Goal: Complete application form

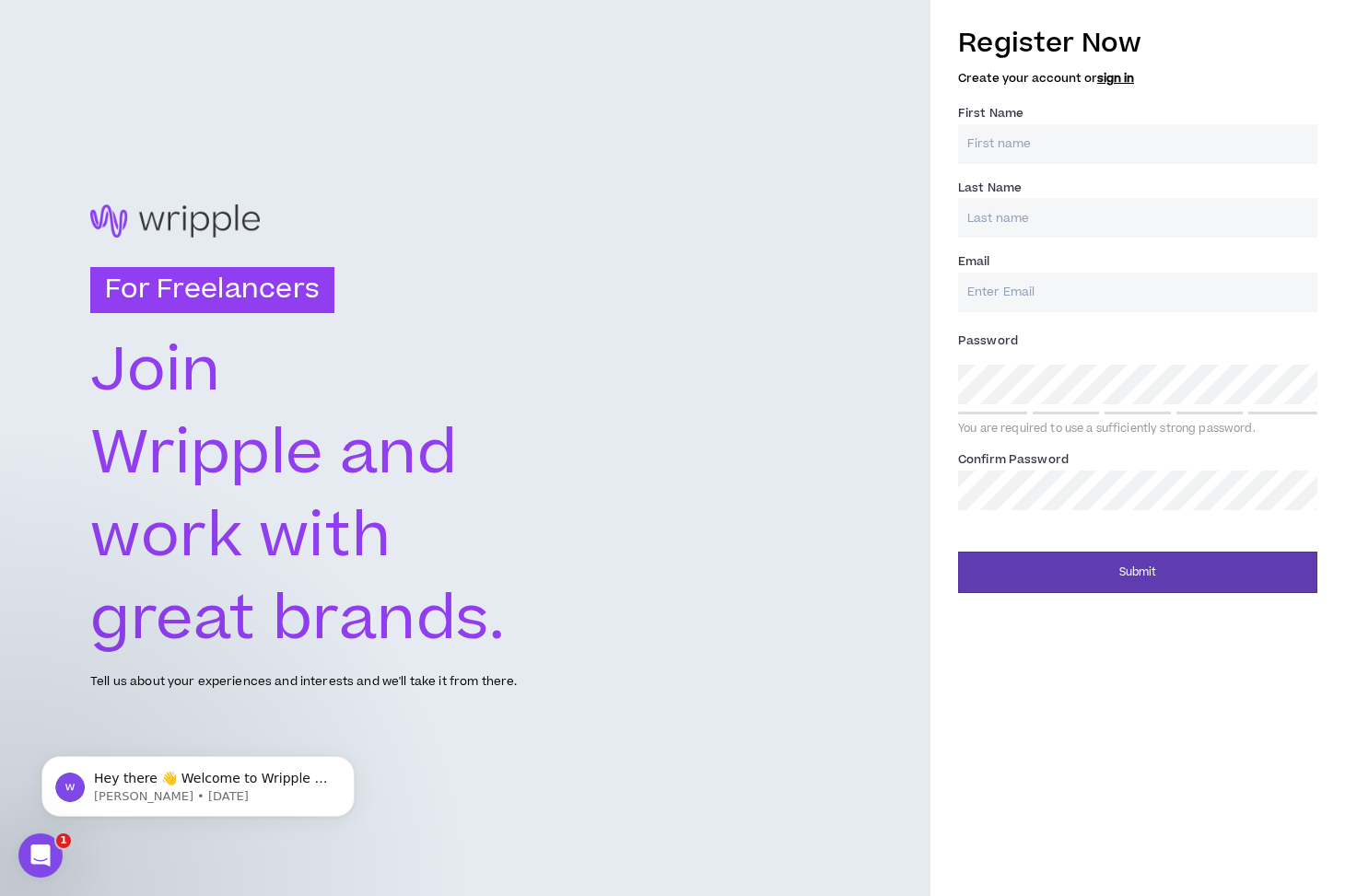
click at [1090, 158] on input "First Name *" at bounding box center [1137, 143] width 360 height 39
type input "[PERSON_NAME]"
type input "[EMAIL_ADDRESS][DOMAIN_NAME]"
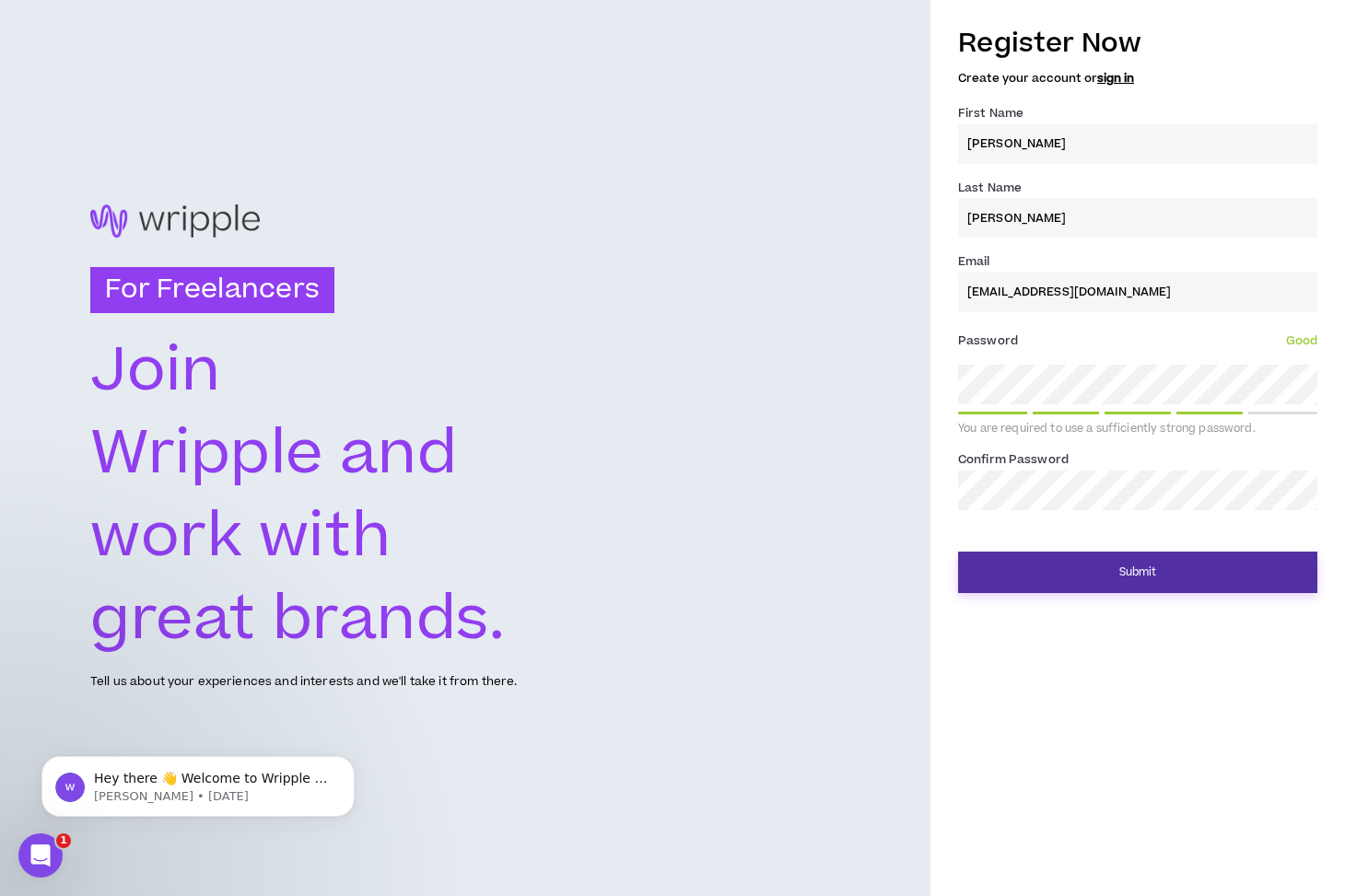
click at [1200, 582] on button "Submit" at bounding box center [1137, 572] width 360 height 41
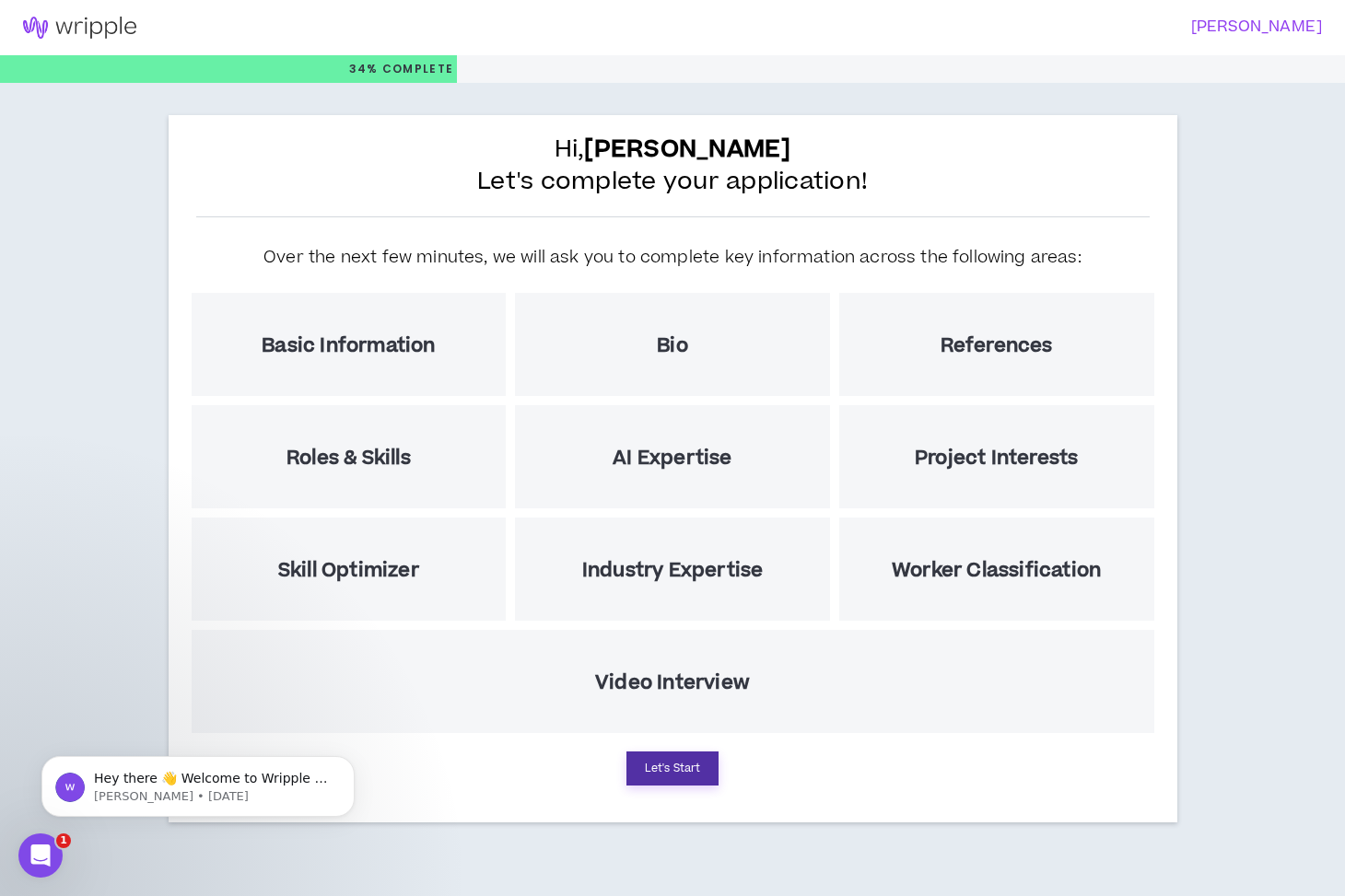
click at [650, 773] on button "Let's Start" at bounding box center [672, 769] width 92 height 34
select select "US"
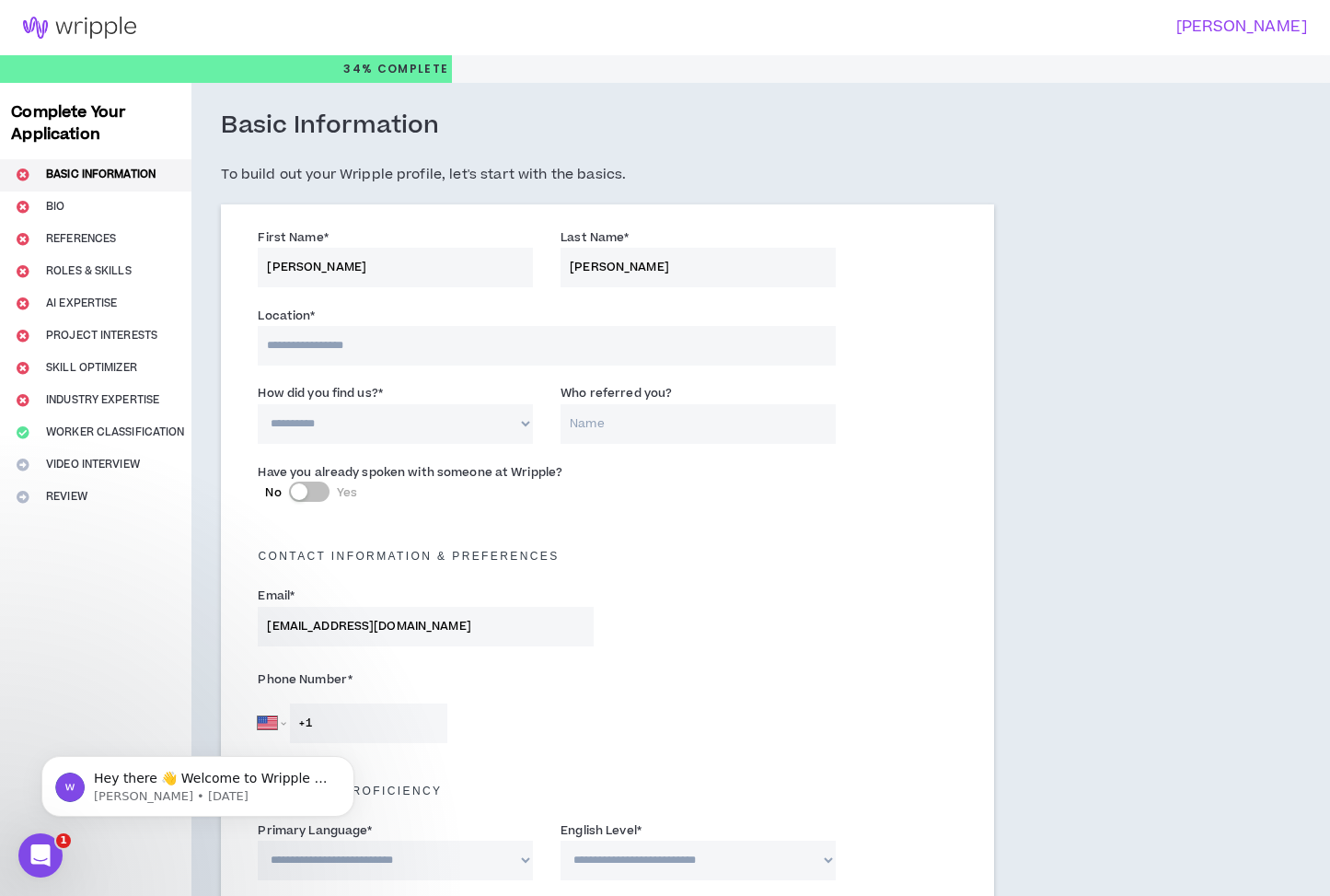
click at [441, 359] on input at bounding box center [547, 345] width 578 height 39
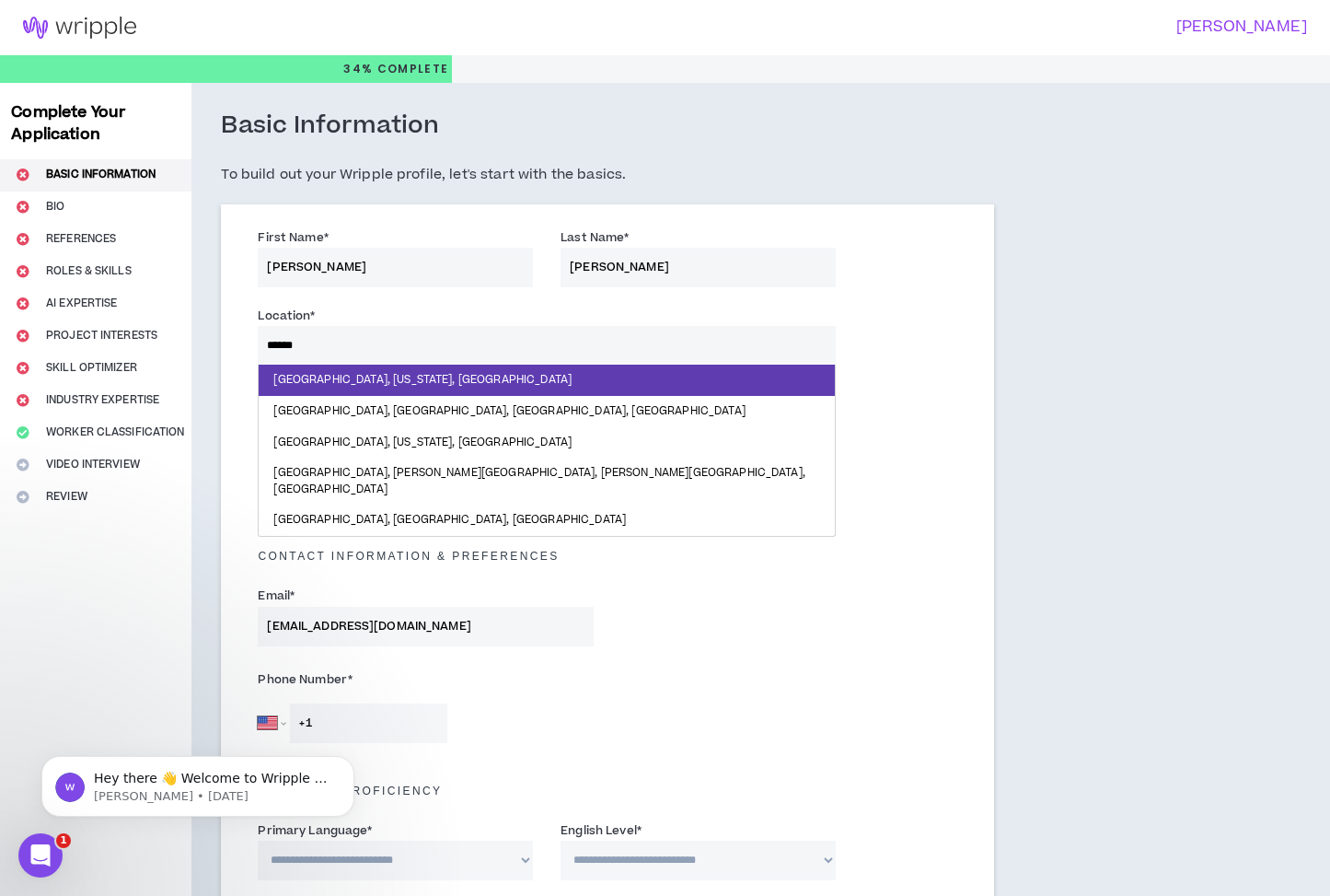
type input "*********"
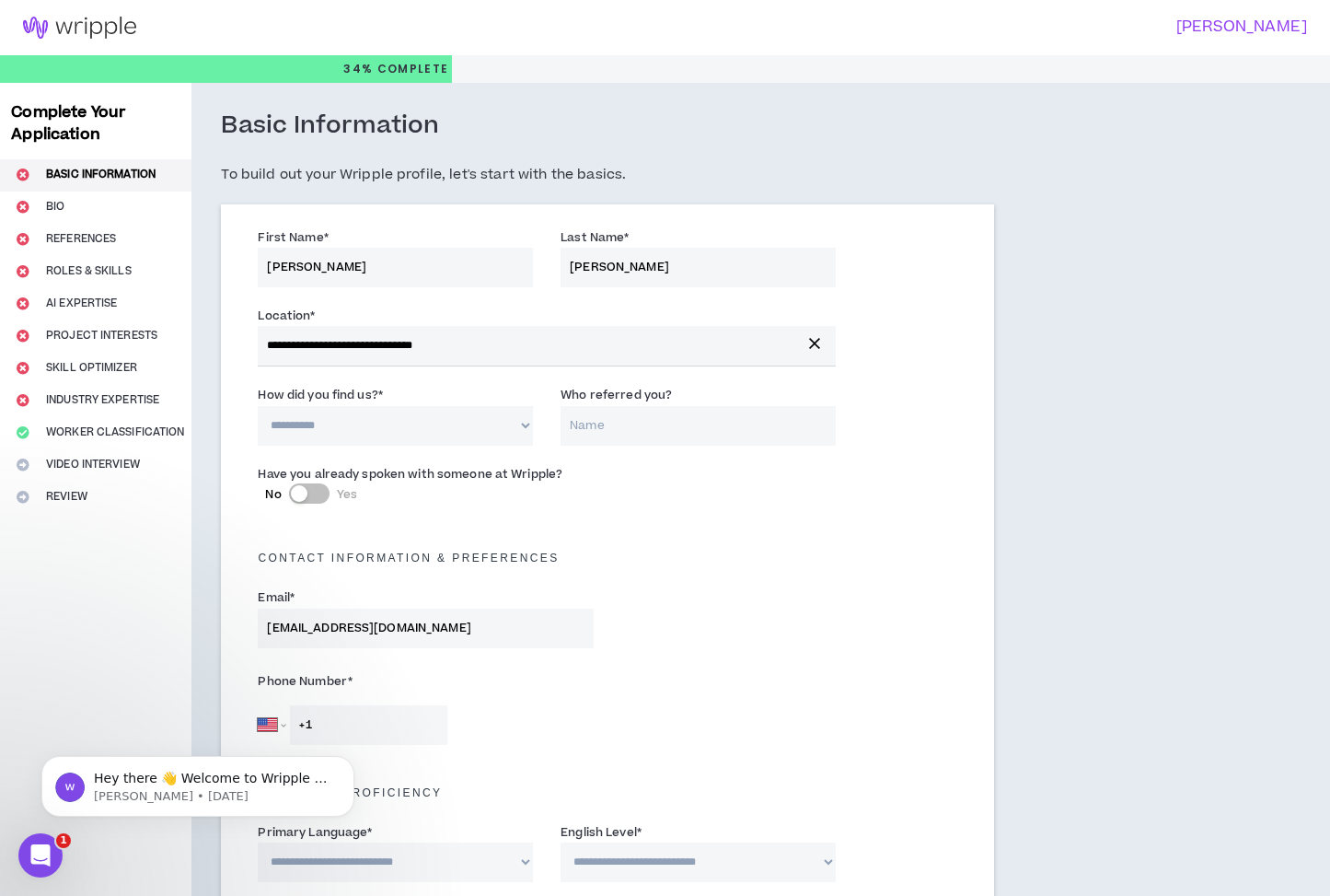
click at [456, 429] on select "**********" at bounding box center [396, 426] width 275 height 39
select select "*"
click at [258, 406] on select "**********" at bounding box center [396, 426] width 275 height 39
click at [604, 431] on input "Who referred you?" at bounding box center [698, 426] width 275 height 39
type input "[PERSON_NAME] [PERSON_NAME]"
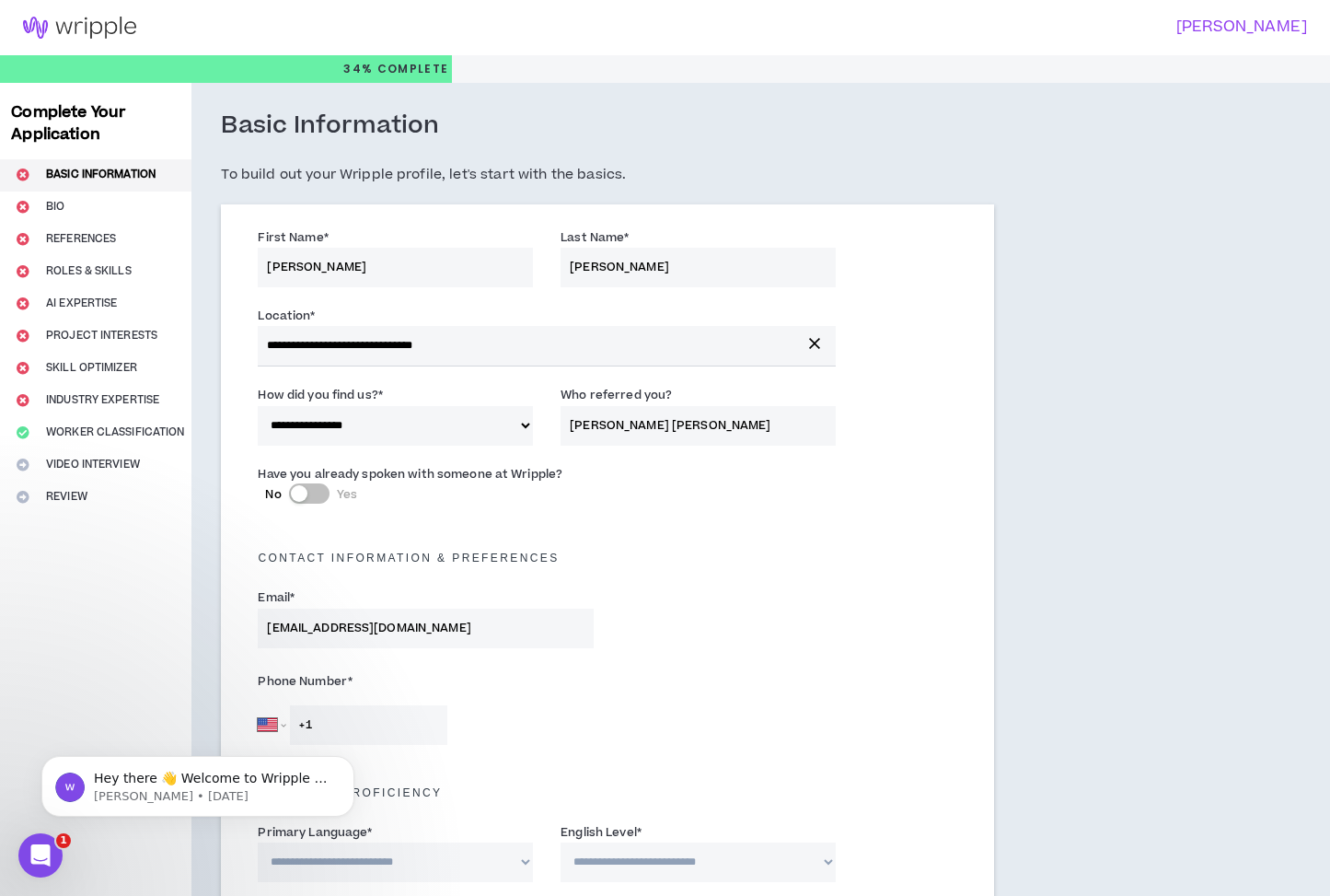
click at [840, 663] on div "Phone Number * [GEOGRAPHIC_DATA] [GEOGRAPHIC_DATA] [GEOGRAPHIC_DATA] [GEOGRAPHI…" at bounding box center [607, 710] width 727 height 97
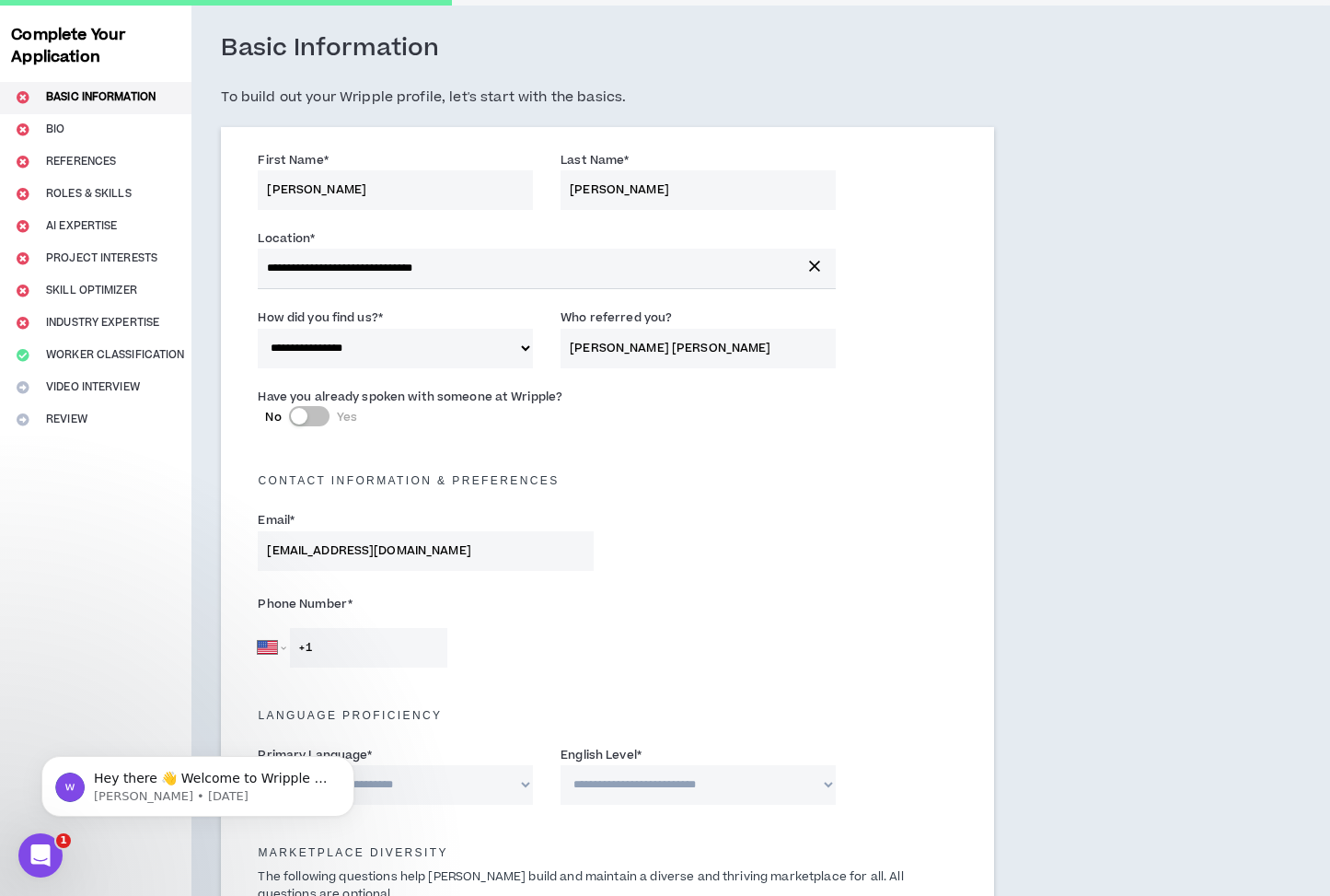
scroll to position [164, 0]
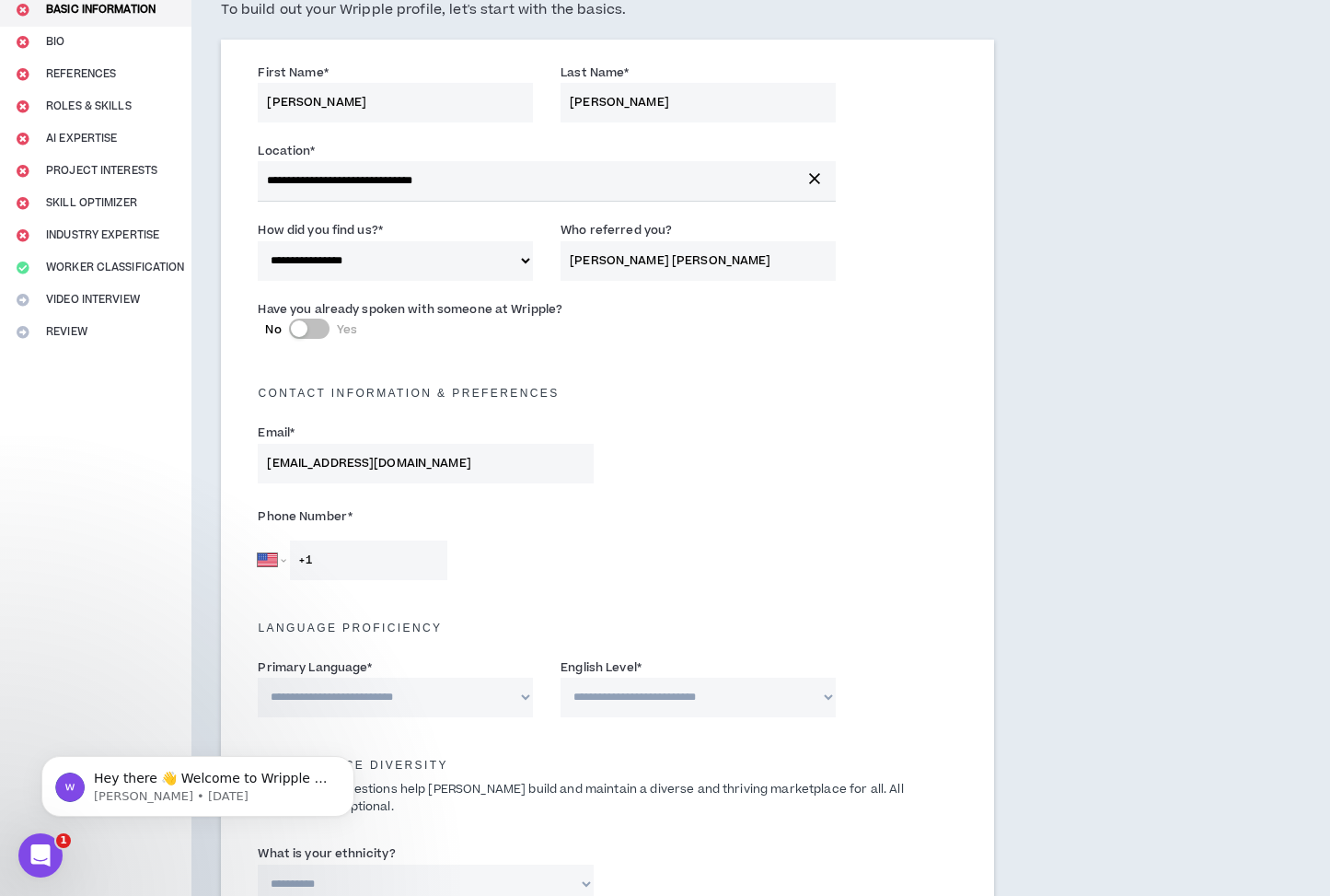
click at [388, 563] on input "+1" at bounding box center [368, 559] width 158 height 39
type input "[PHONE_NUMBER]"
click at [445, 694] on select "**********" at bounding box center [396, 697] width 275 height 39
select select "*******"
click at [258, 678] on select "**********" at bounding box center [396, 697] width 275 height 39
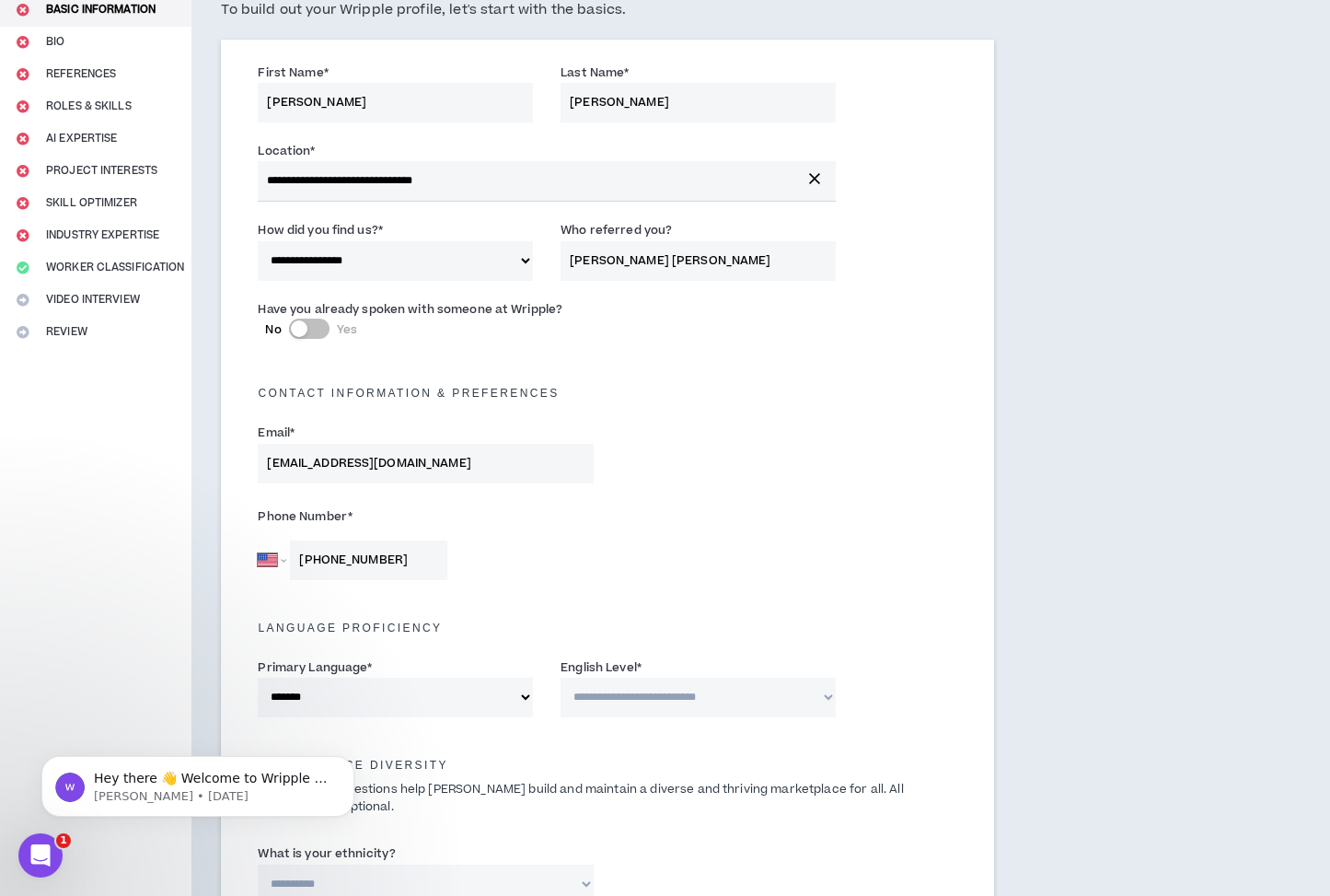
click at [642, 691] on select "**********" at bounding box center [698, 697] width 275 height 39
select select "*"
click at [560, 678] on select "**********" at bounding box center [698, 697] width 275 height 39
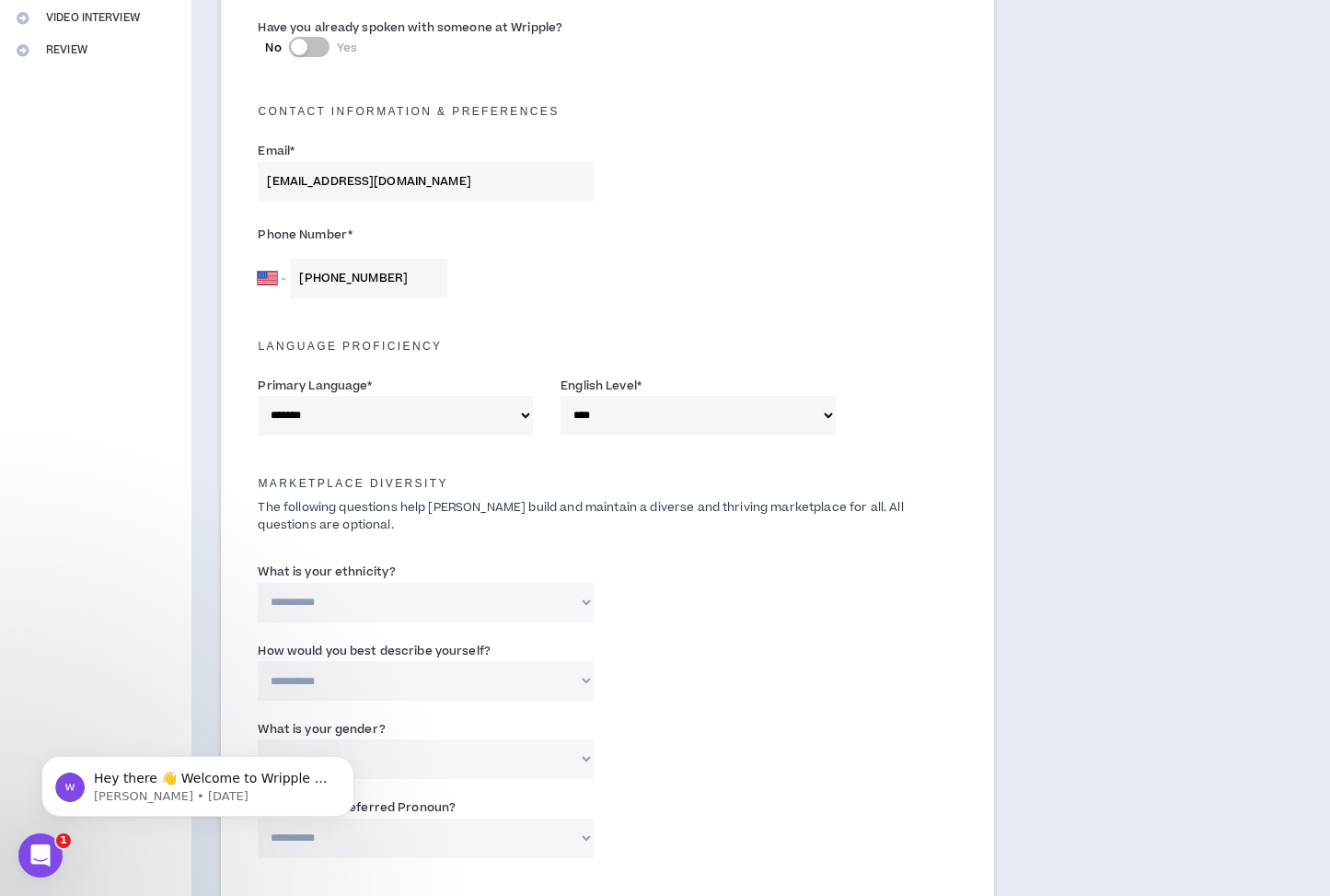
scroll to position [448, 0]
click at [533, 587] on select "**********" at bounding box center [425, 601] width 336 height 39
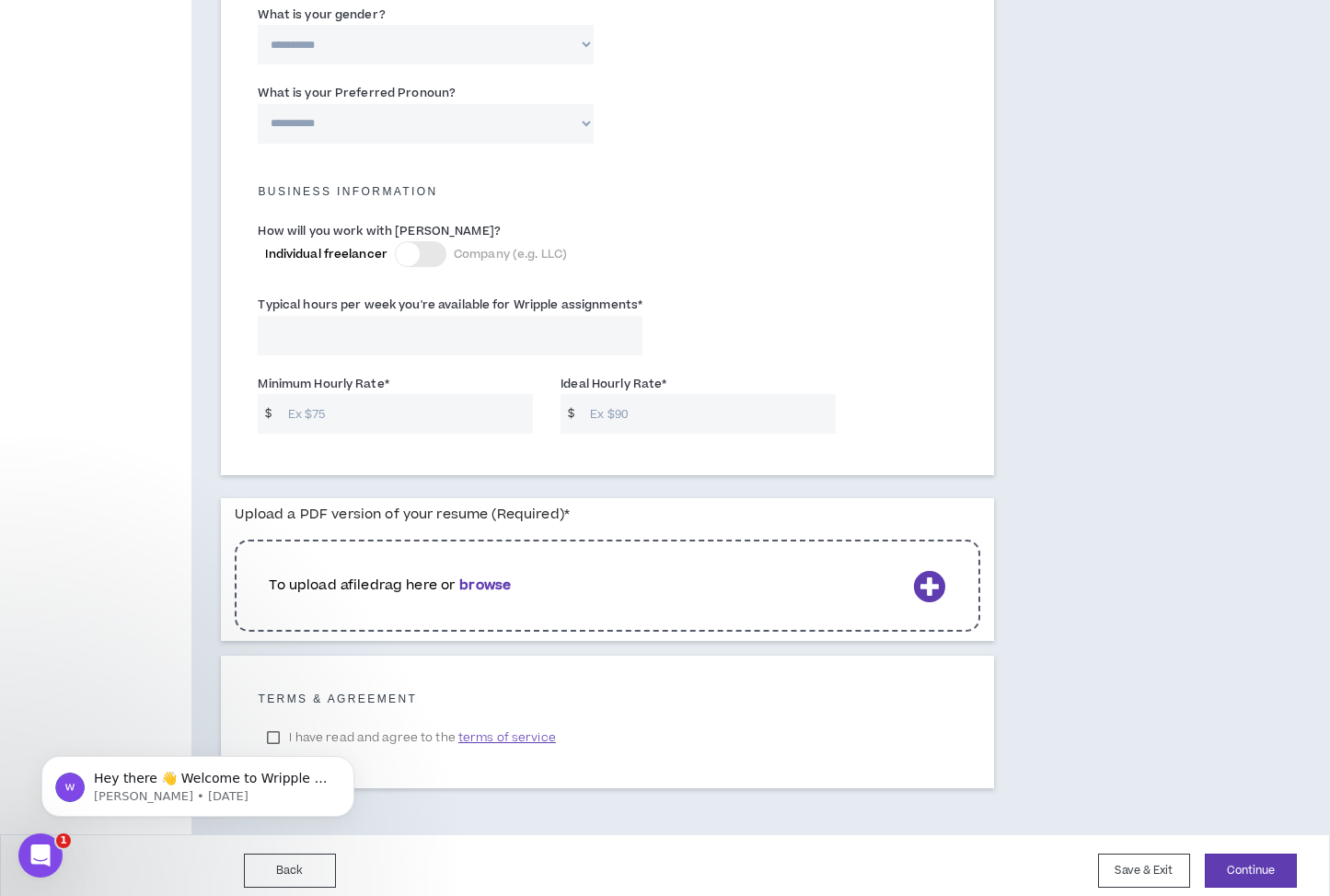
scroll to position [1147, 0]
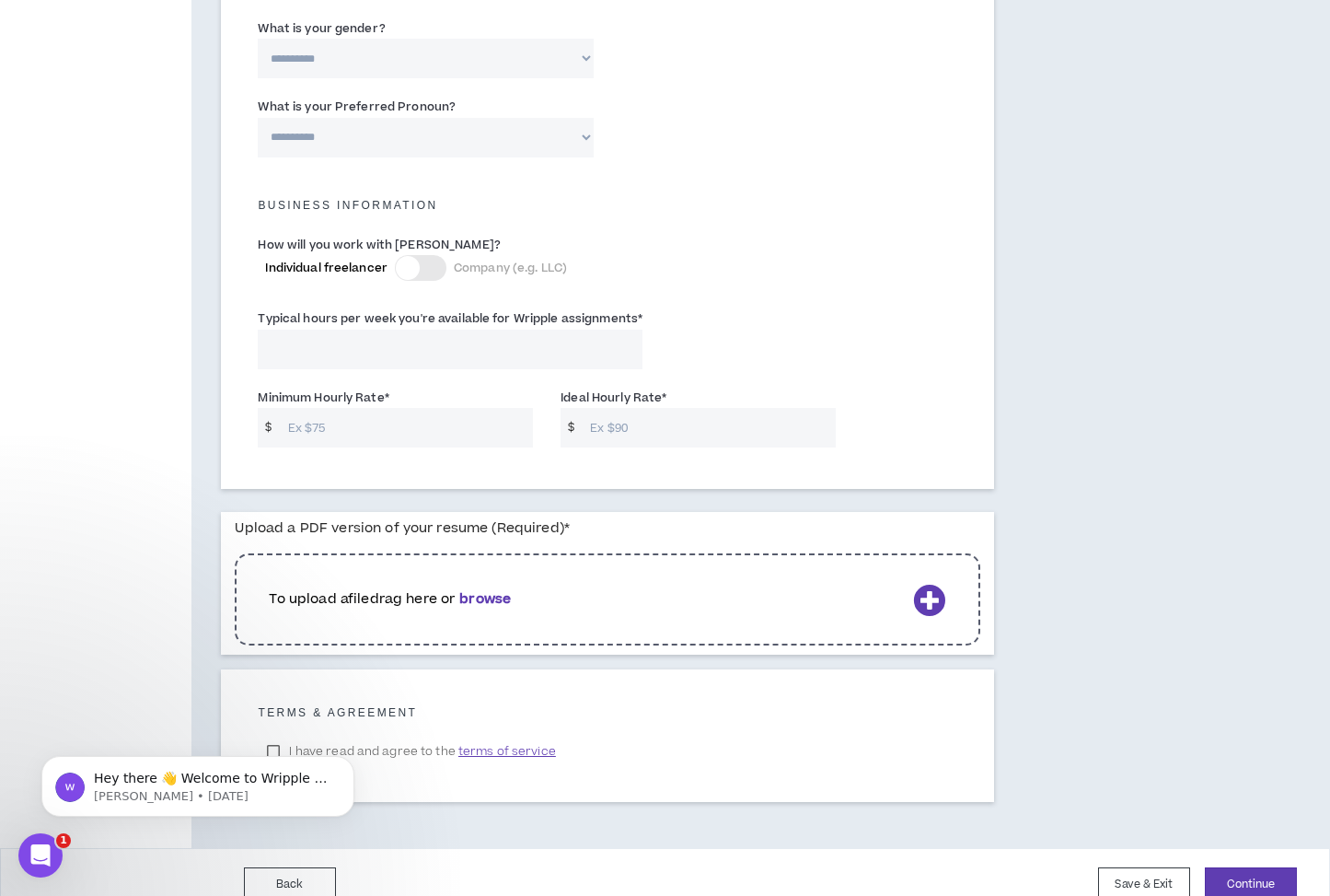
click at [435, 596] on p "To upload a file drag here or browse" at bounding box center [587, 599] width 637 height 20
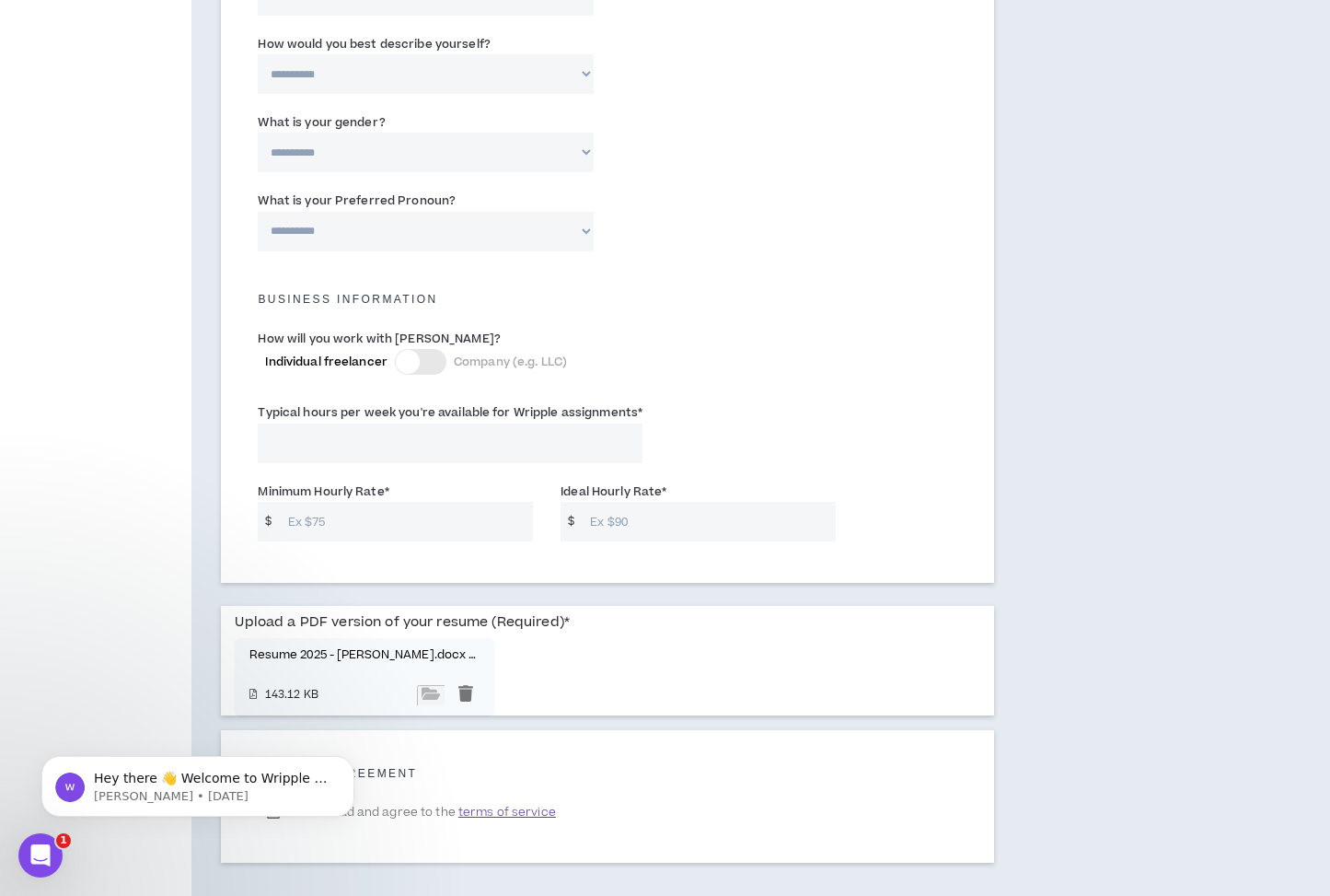
scroll to position [1139, 0]
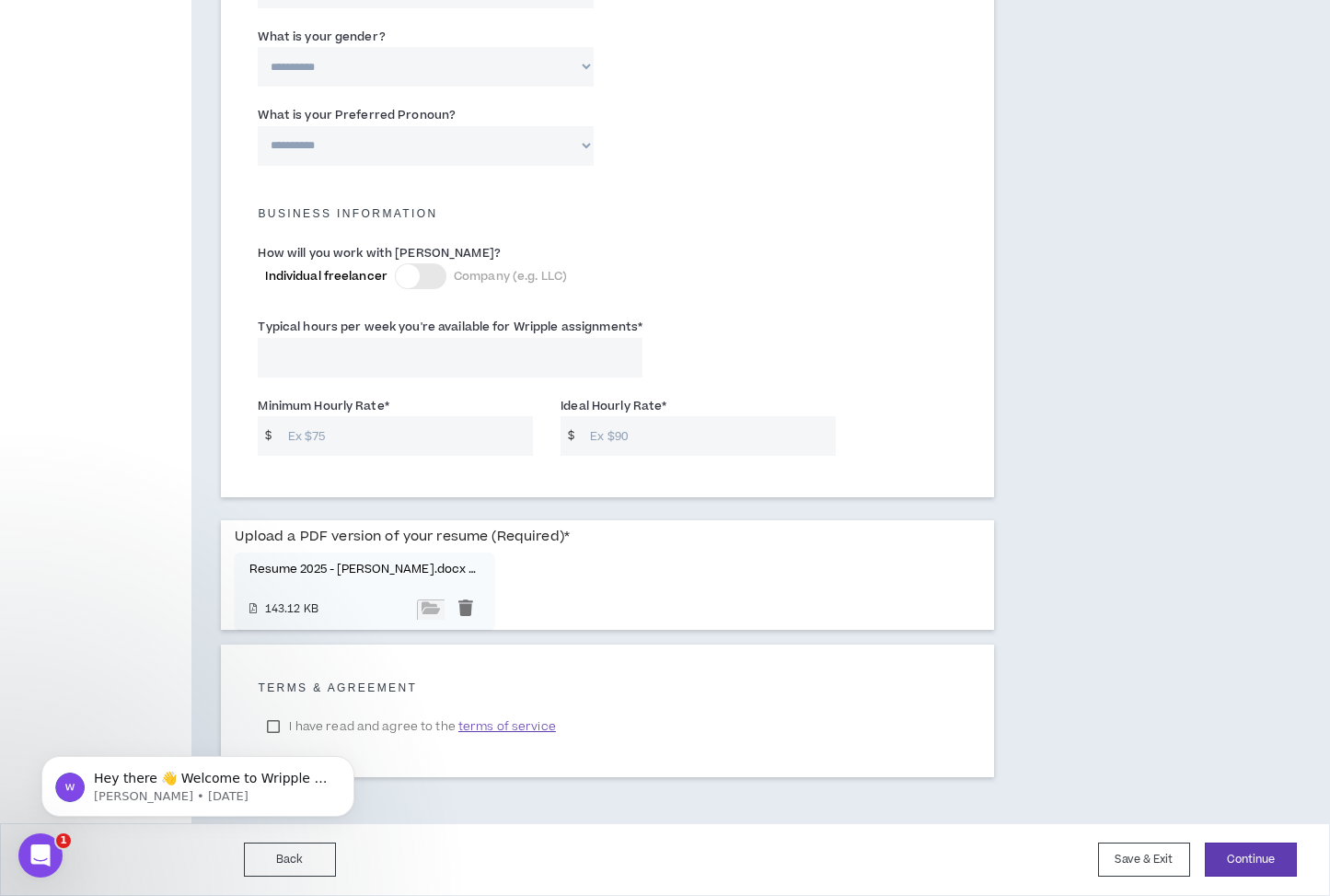
click at [326, 728] on div "Hey there 👋 Welcome to Wripple 🙌 Take a look around! If you have any questions,…" at bounding box center [198, 701] width 338 height 230
click at [348, 765] on icon "Dismiss notification" at bounding box center [349, 760] width 11 height 11
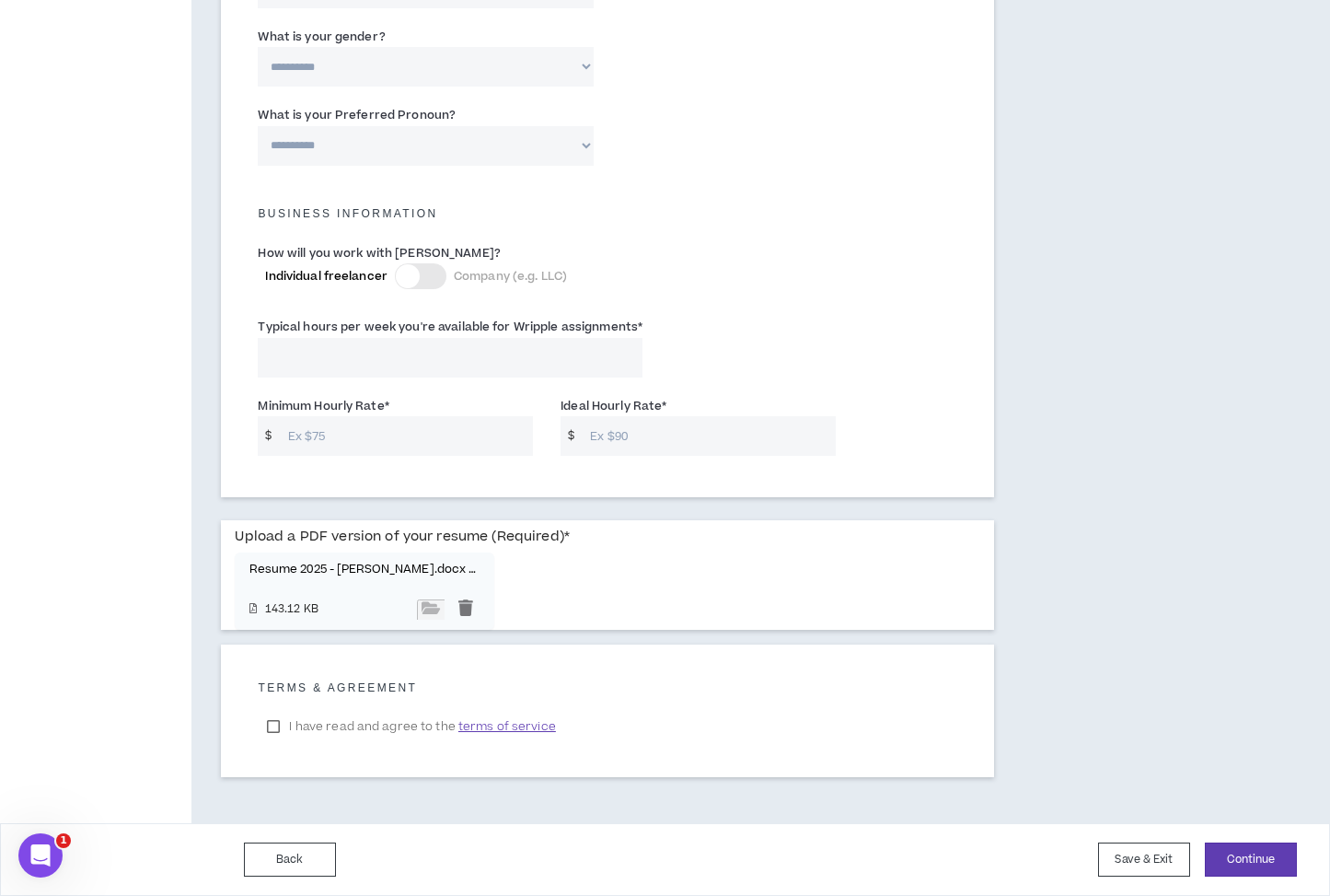
click at [295, 731] on label "I have read and agree to the terms of service" at bounding box center [411, 726] width 307 height 28
click at [1248, 850] on button "Continue" at bounding box center [1251, 860] width 92 height 34
click at [433, 433] on input "Minimum Hourly Rate *" at bounding box center [406, 434] width 255 height 39
type input "75"
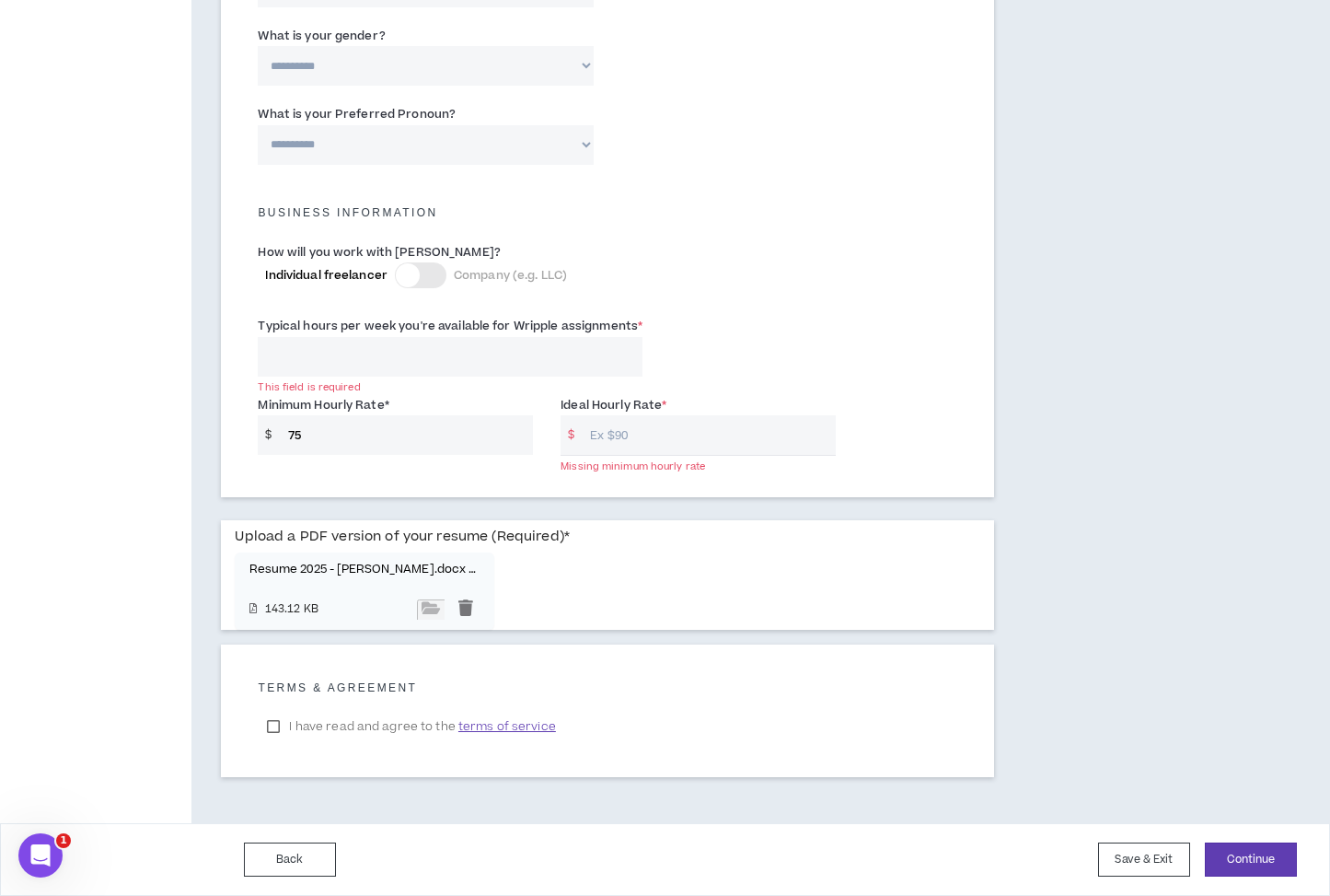
click at [676, 436] on input "Ideal Hourly Rate *" at bounding box center [709, 434] width 255 height 39
type input "100"
click at [826, 361] on div "Typical hours per week you're available for Wripple assignments * This field is…" at bounding box center [607, 351] width 727 height 78
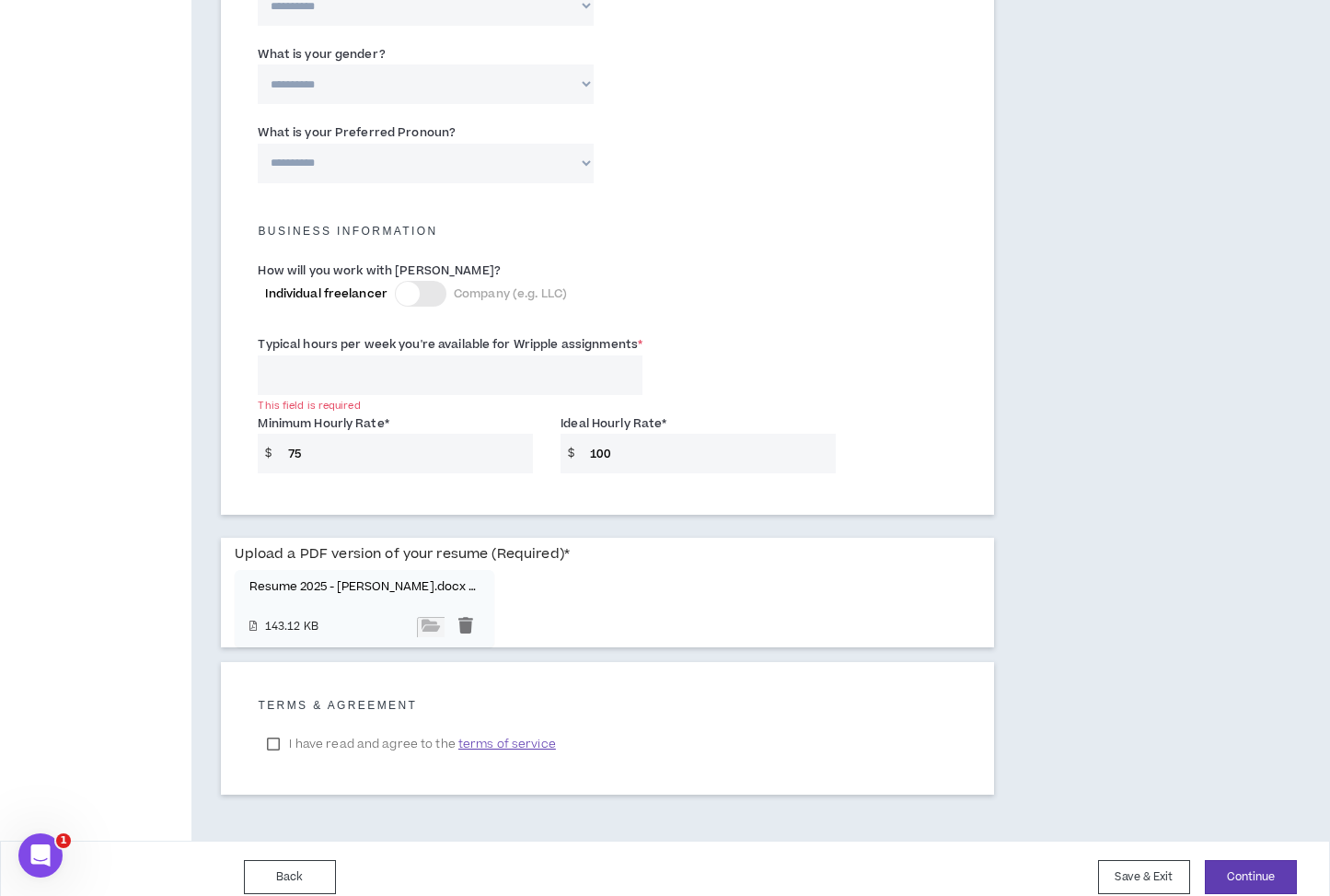
scroll to position [1098, 0]
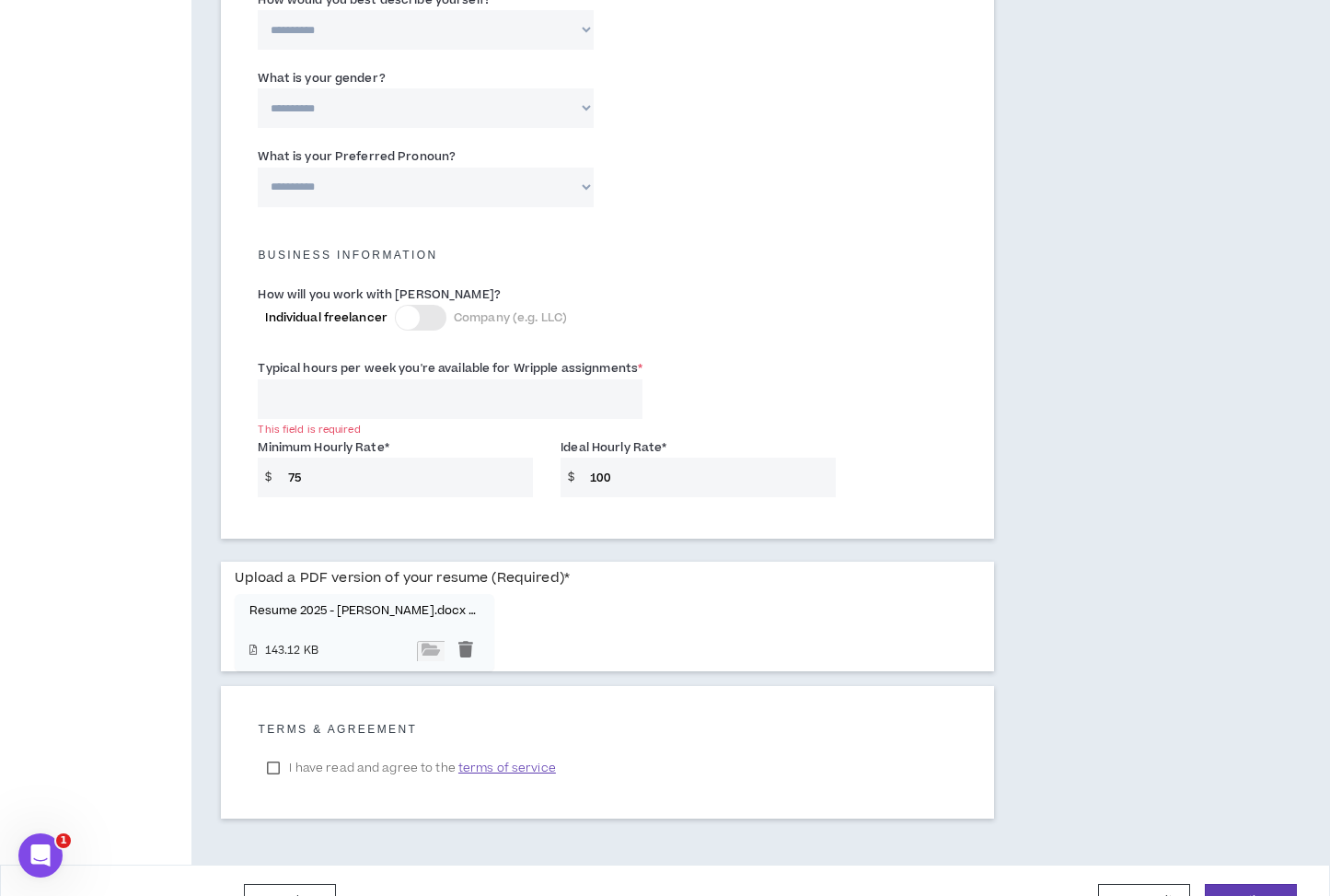
click at [447, 408] on input "Typical hours per week you're available for Wripple assignments *" at bounding box center [450, 399] width 384 height 39
click at [765, 261] on div "Business Information" at bounding box center [607, 246] width 727 height 40
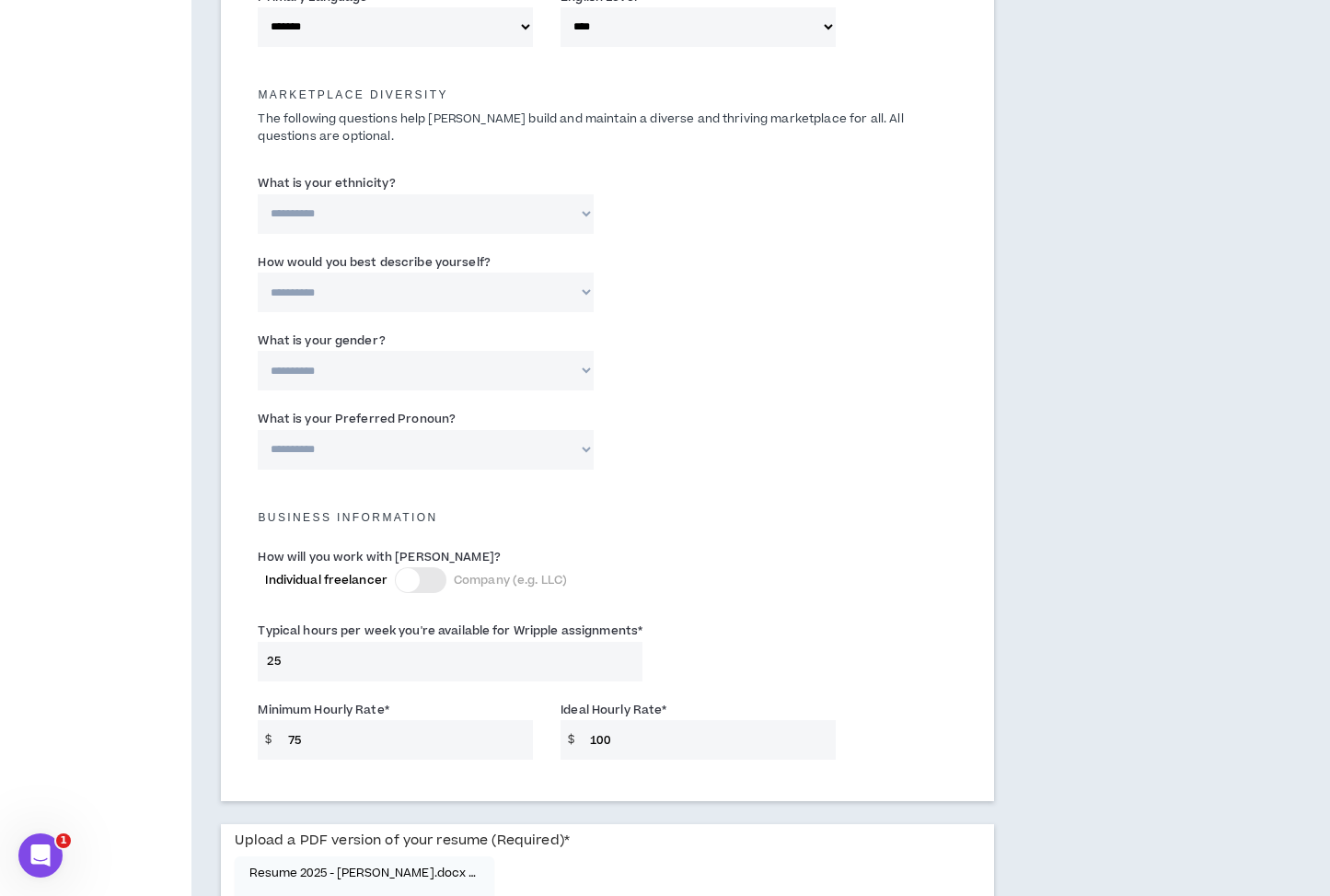
scroll to position [1132, 0]
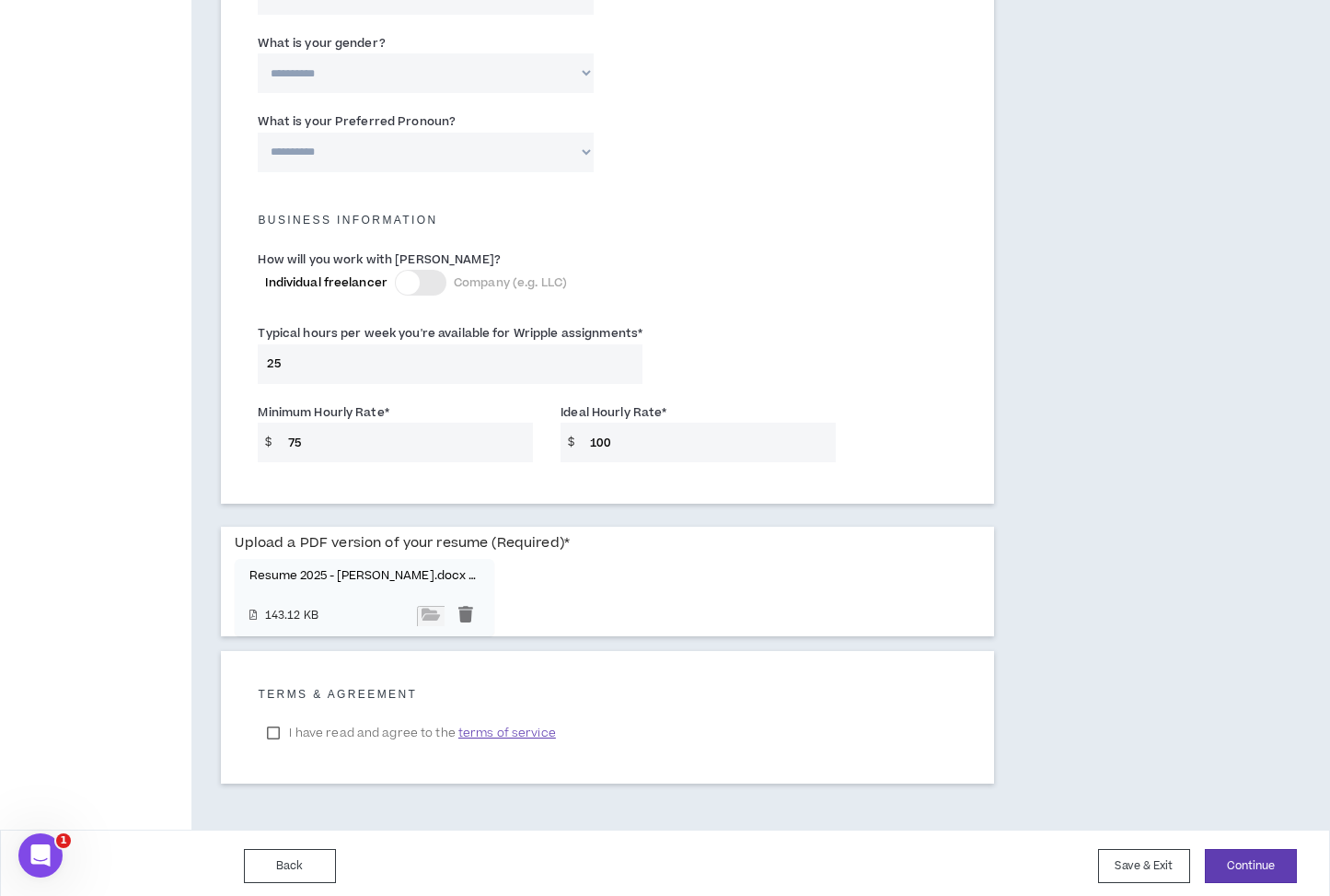
click at [395, 356] on input "25" at bounding box center [450, 363] width 384 height 39
type input "2"
type input "30"
drag, startPoint x: 1253, startPoint y: 863, endPoint x: 1251, endPoint y: 854, distance: 9.2
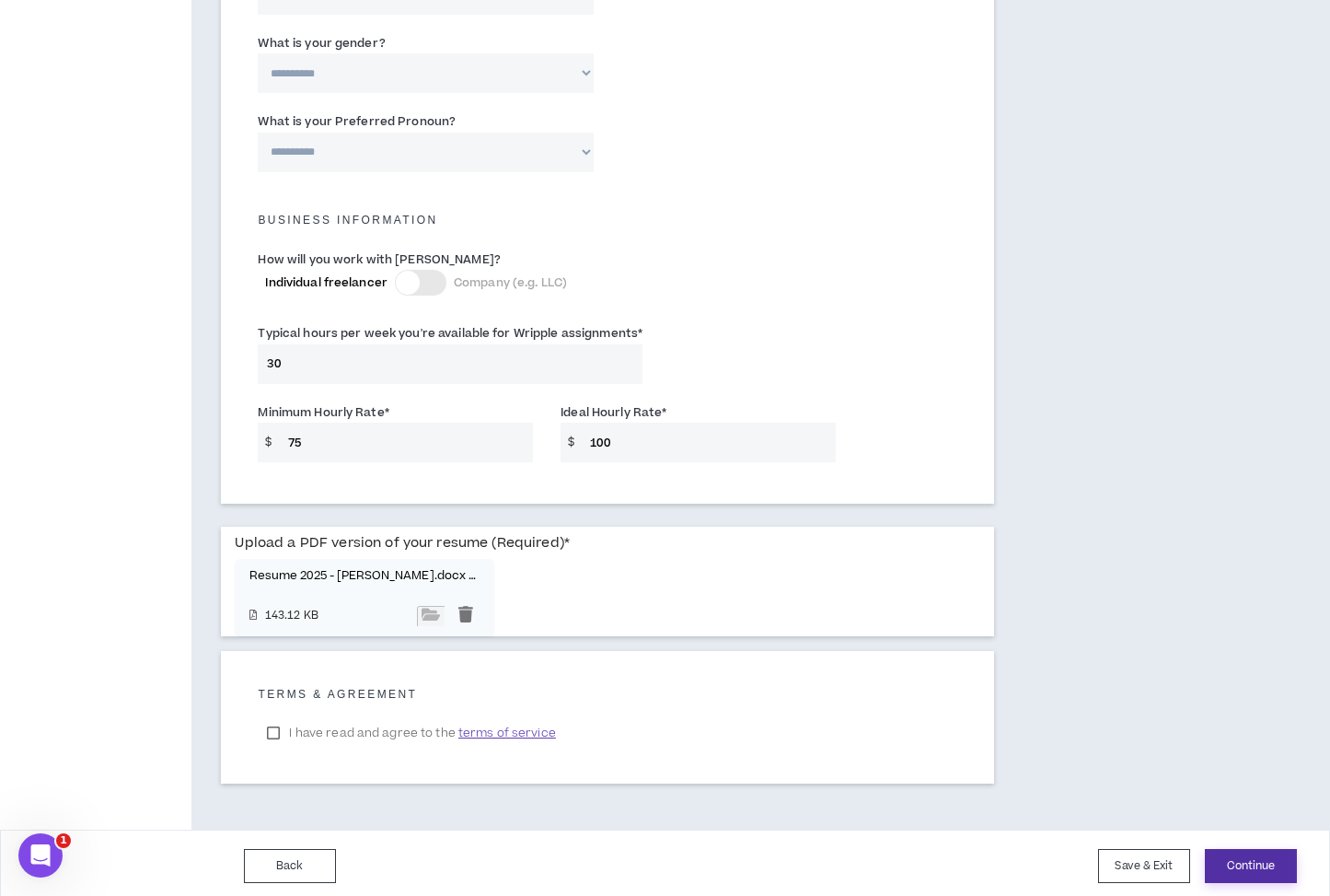
click at [1253, 863] on button "Continue" at bounding box center [1251, 866] width 92 height 34
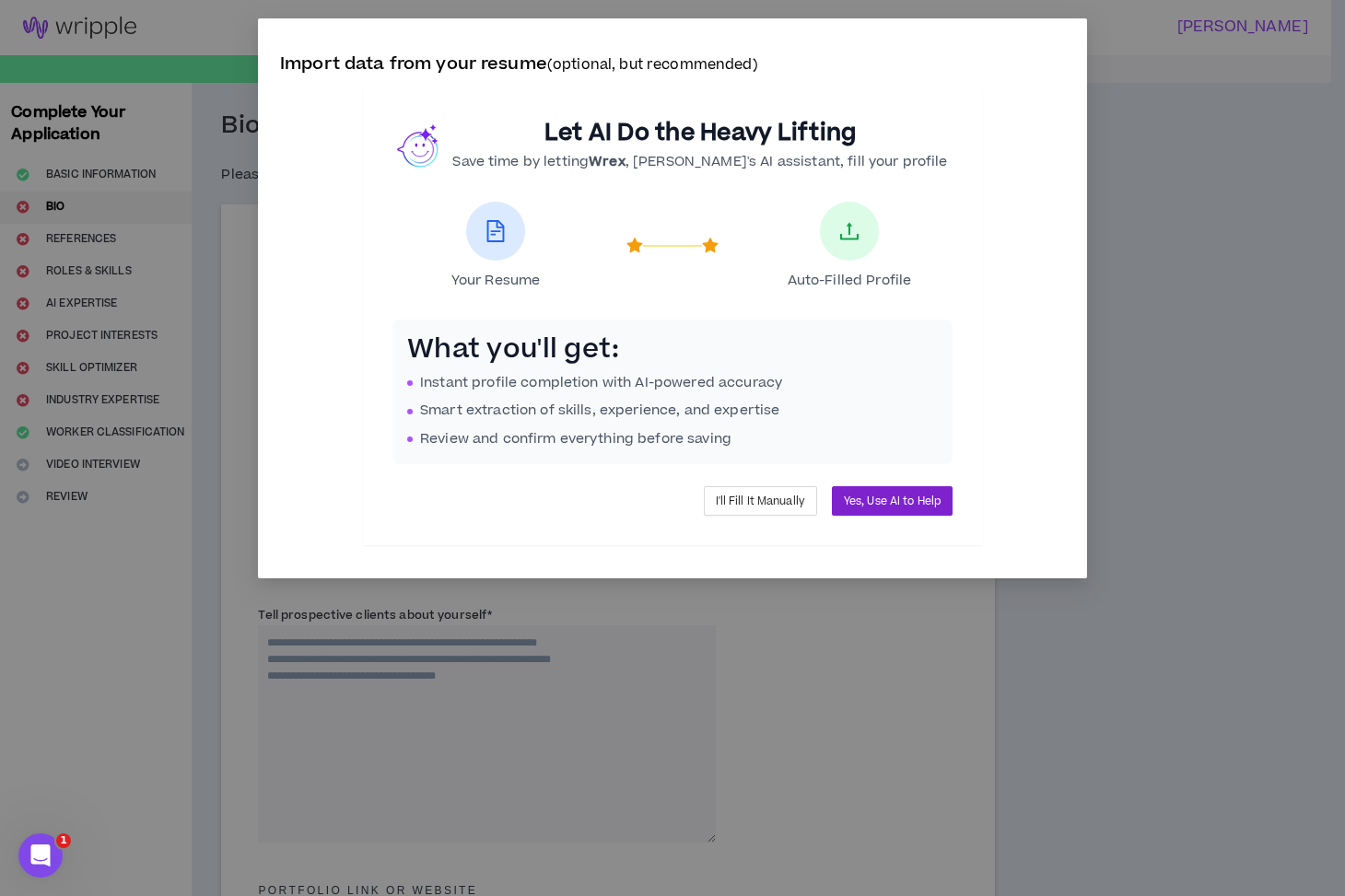
click at [874, 490] on button "Yes, Use AI to Help" at bounding box center [892, 500] width 121 height 30
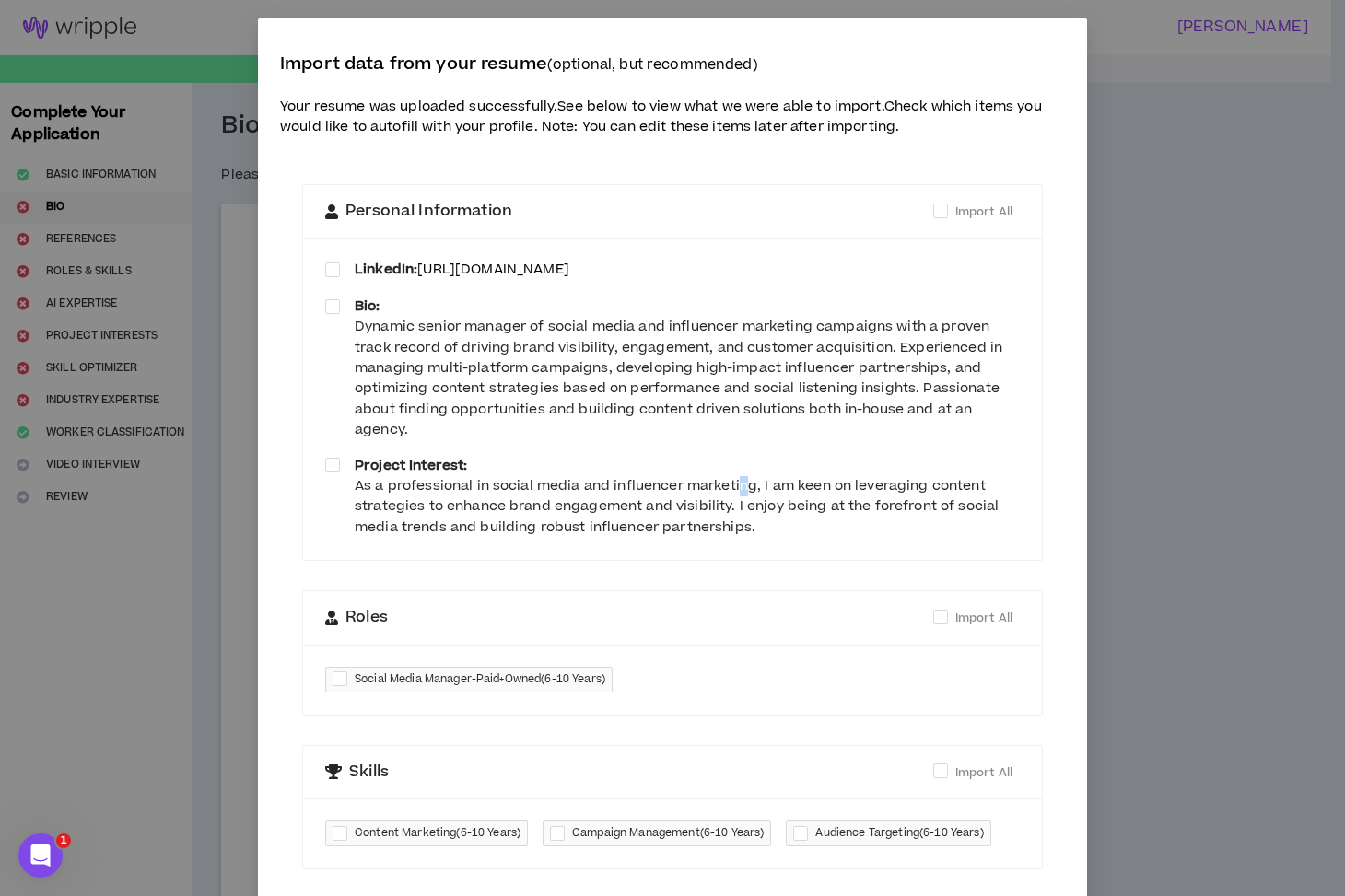
click at [733, 492] on div "As a professional in social media and influencer marketing, I am keen on levera…" at bounding box center [687, 507] width 665 height 62
click at [641, 502] on div "As a professional in social media and influencer marketing, I am keen on levera…" at bounding box center [687, 507] width 665 height 62
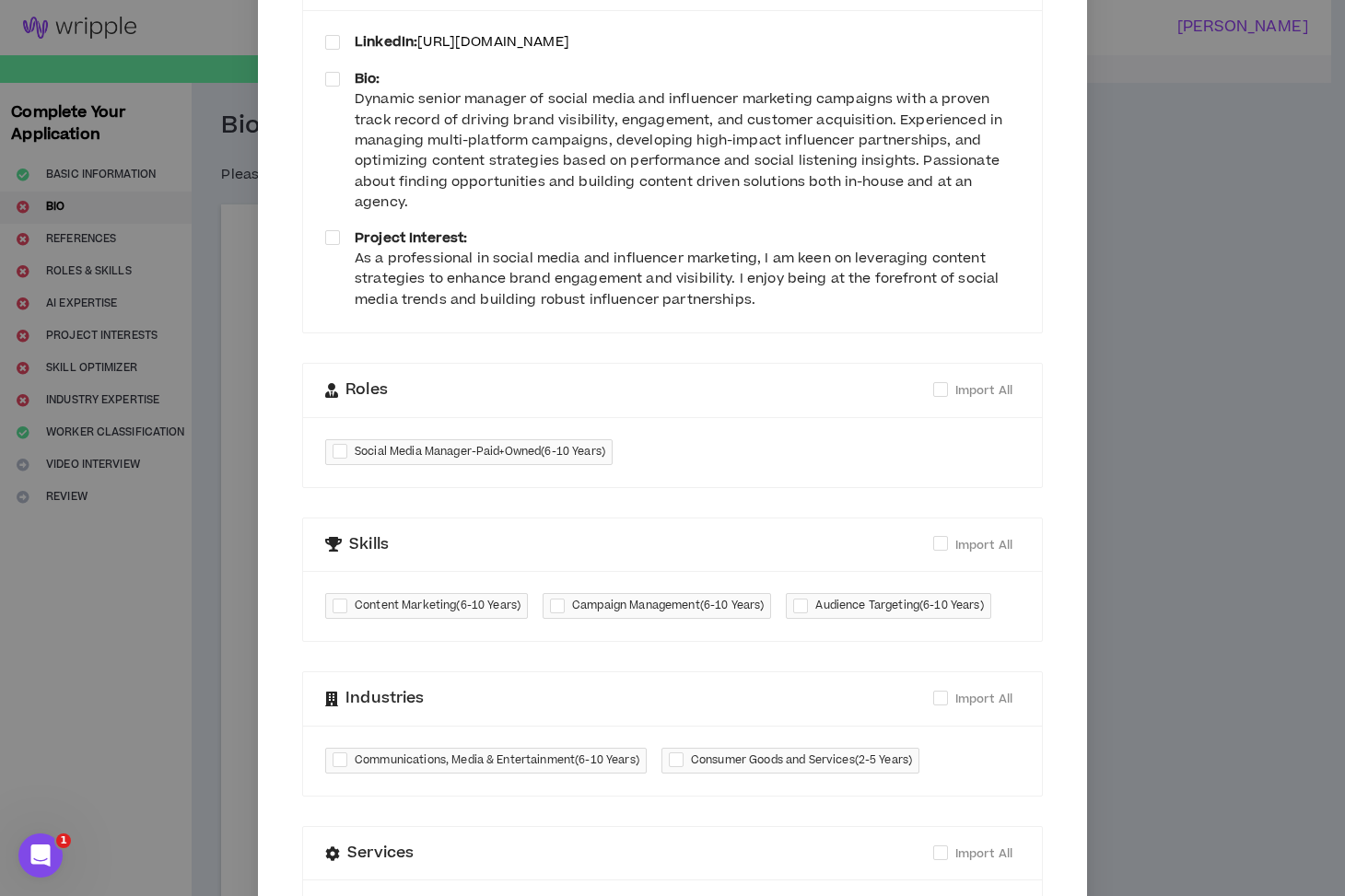
scroll to position [231, 0]
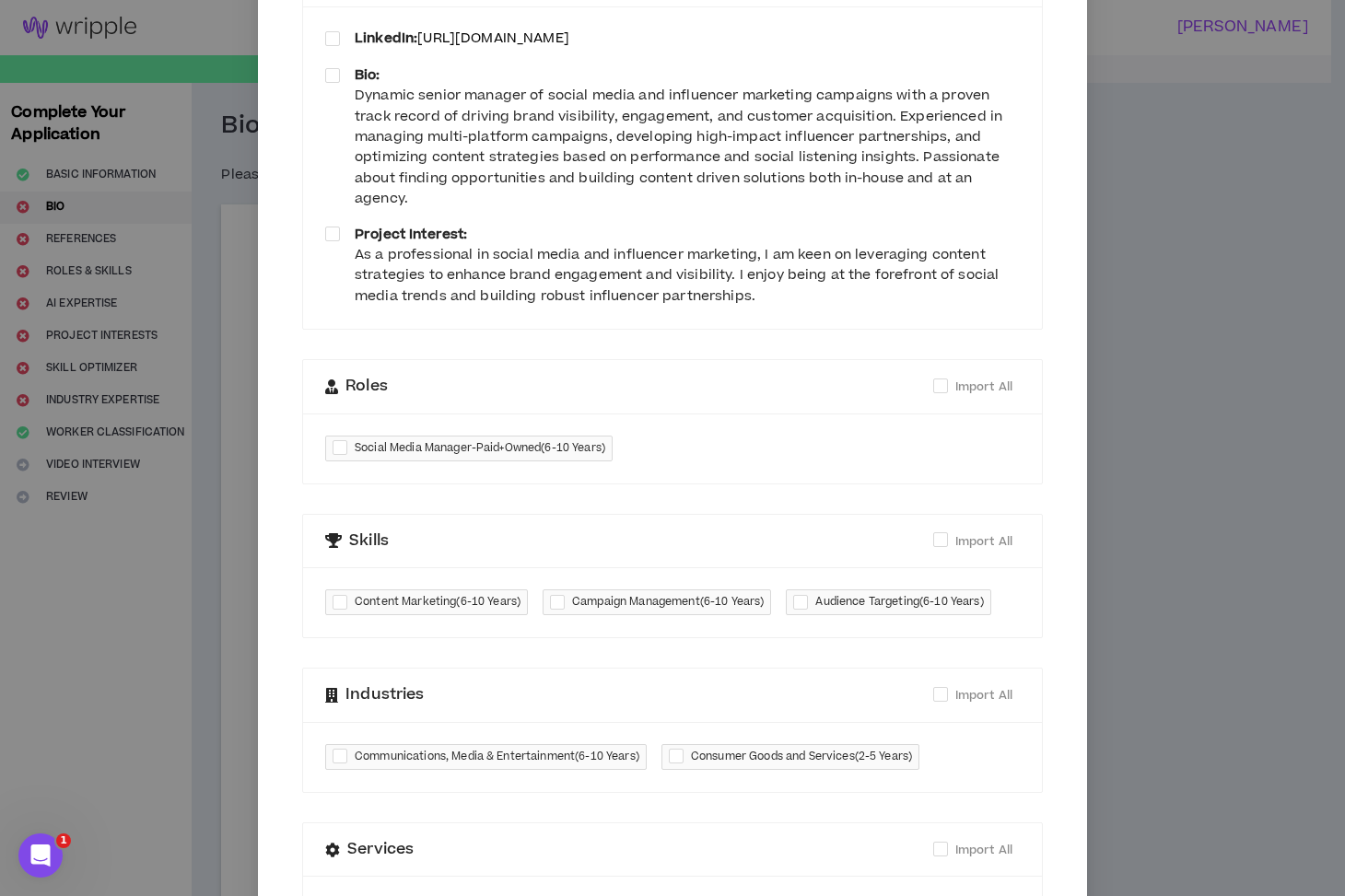
click at [749, 444] on div "Social Media Manager-Paid+Owned ( 6-10 Years )" at bounding box center [672, 448] width 739 height 70
click at [503, 450] on span "Social Media Manager-Paid+Owned ( 6-10 Years )" at bounding box center [480, 448] width 251 height 18
click at [912, 450] on div "Social Media Manager-Paid+Owned ( 6-10 Years )" at bounding box center [672, 448] width 739 height 70
click at [938, 379] on span at bounding box center [939, 385] width 14 height 14
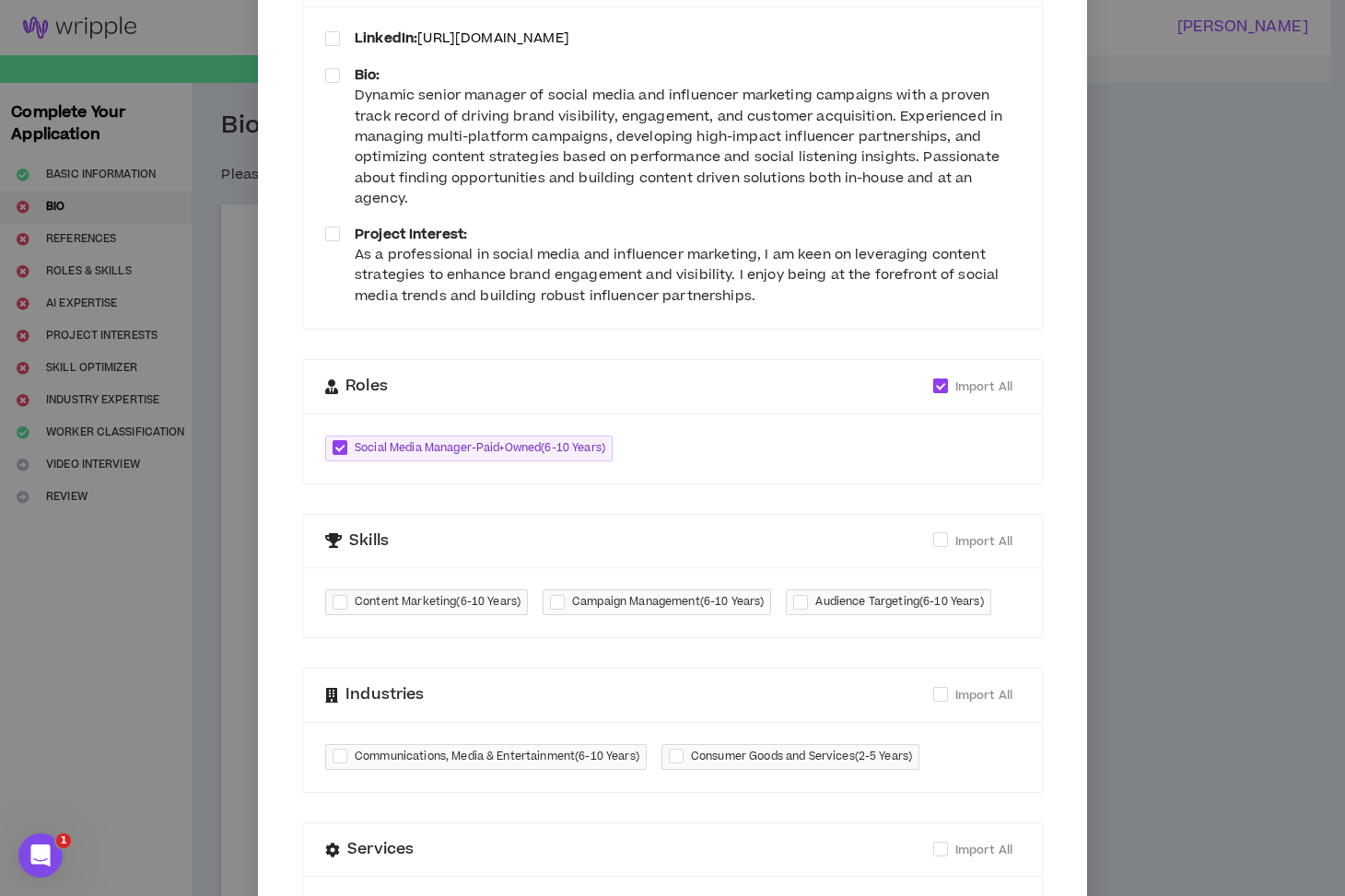
checkbox input "*****"
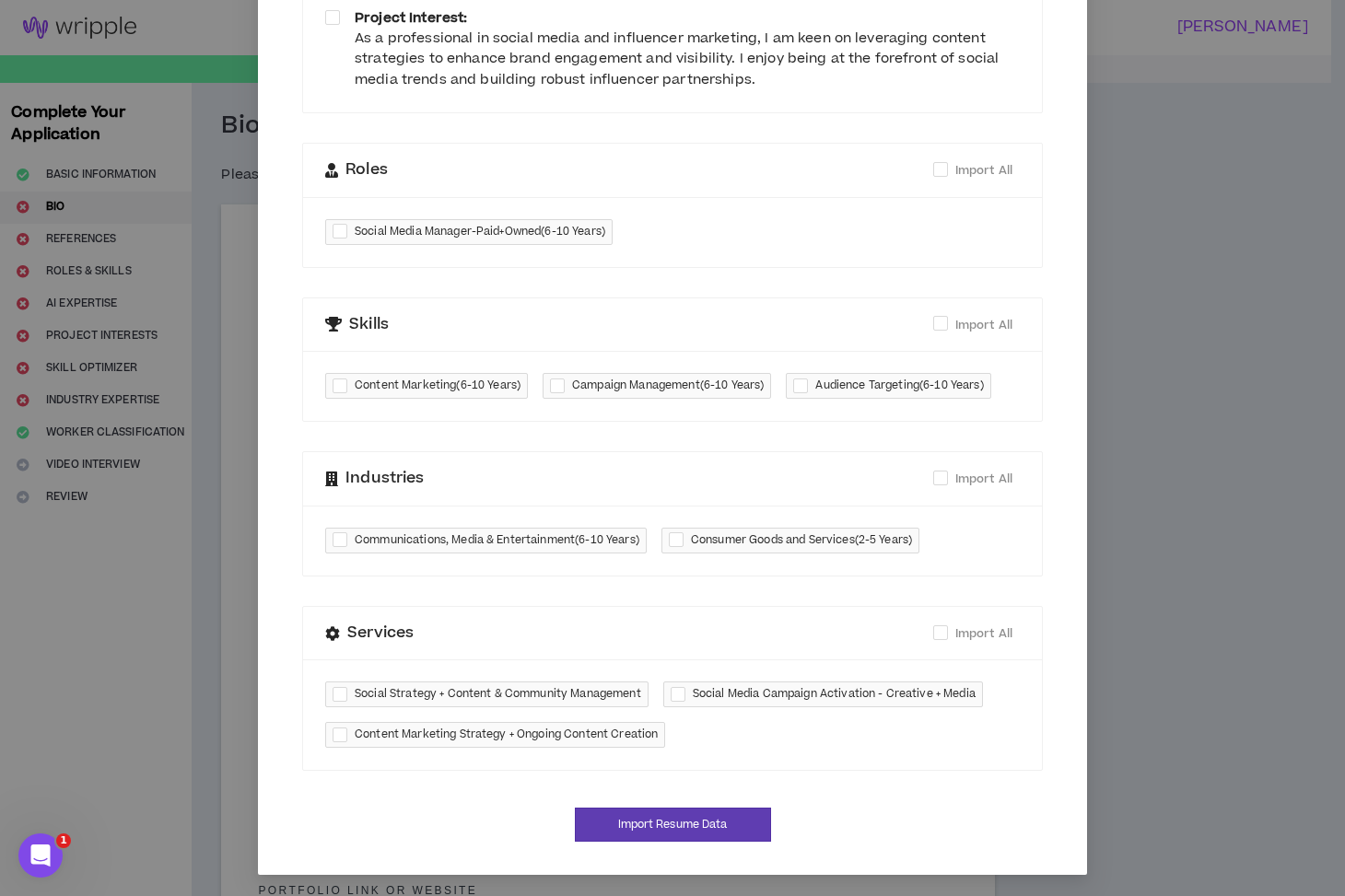
scroll to position [448, 0]
click at [959, 636] on span "Import All" at bounding box center [983, 632] width 57 height 16
checkbox input "****"
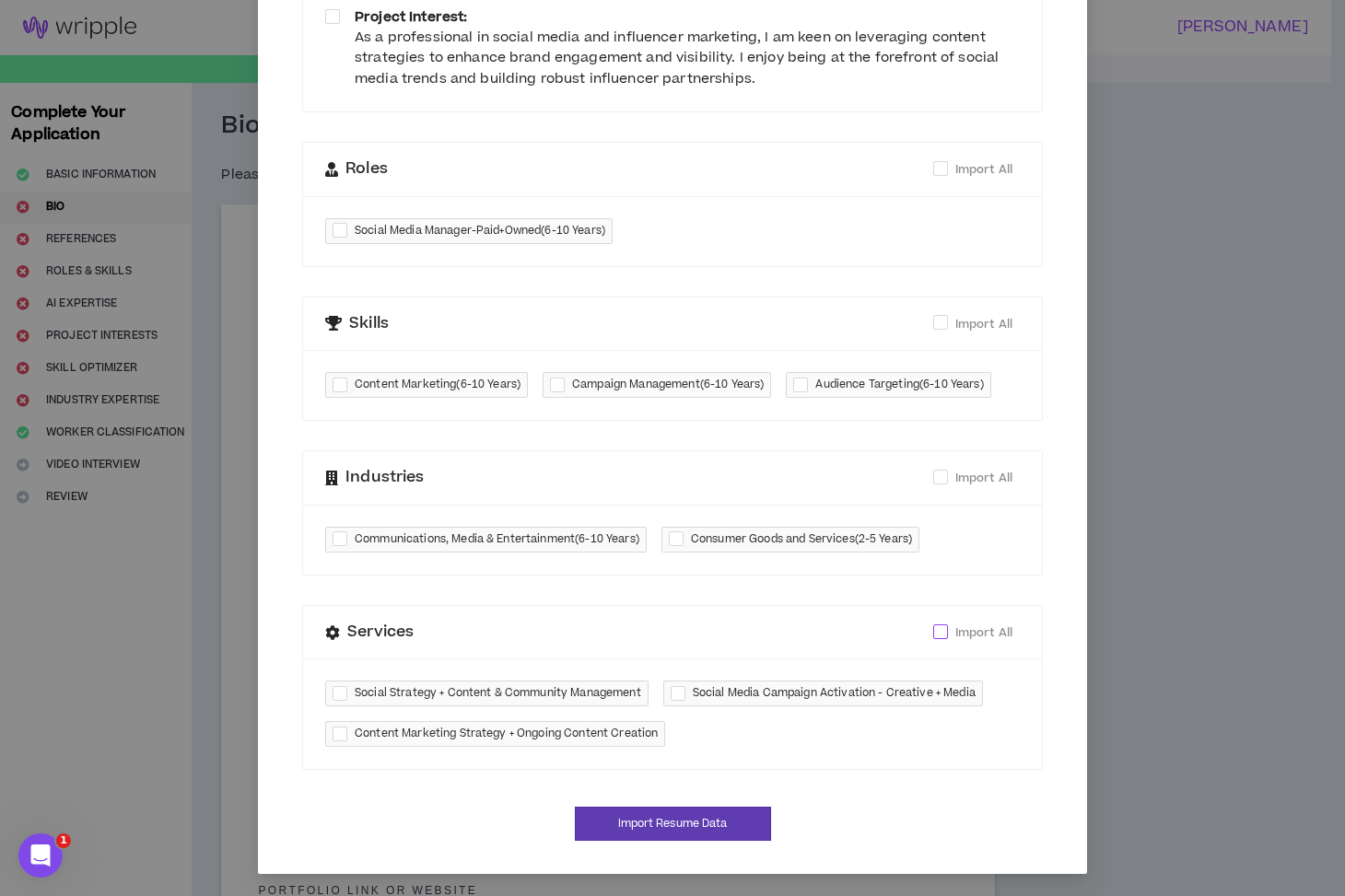
checkbox input "****"
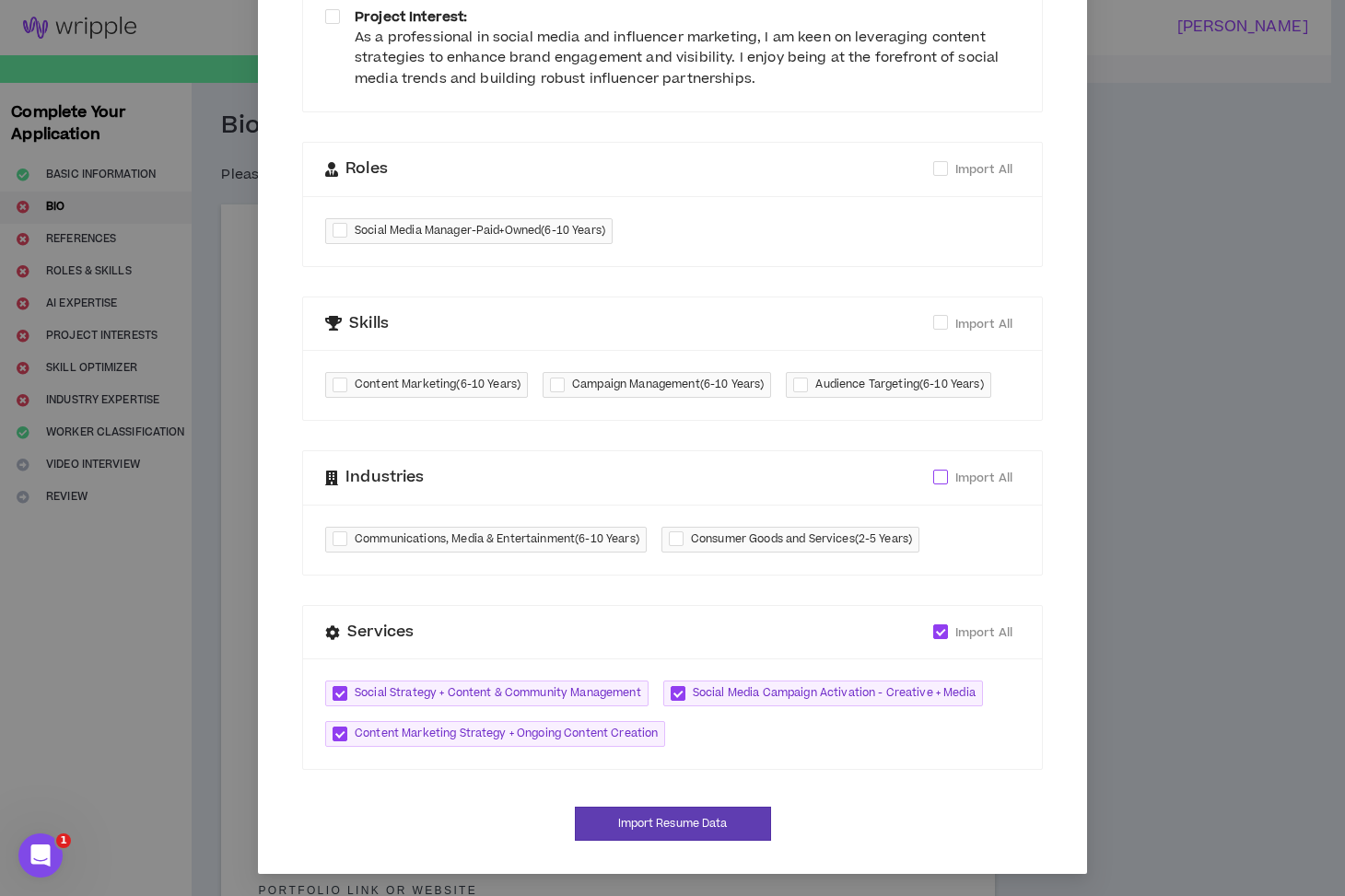
click at [984, 478] on span "Import All" at bounding box center [983, 477] width 57 height 16
checkbox input "****"
click at [971, 318] on span "Import All" at bounding box center [983, 323] width 57 height 16
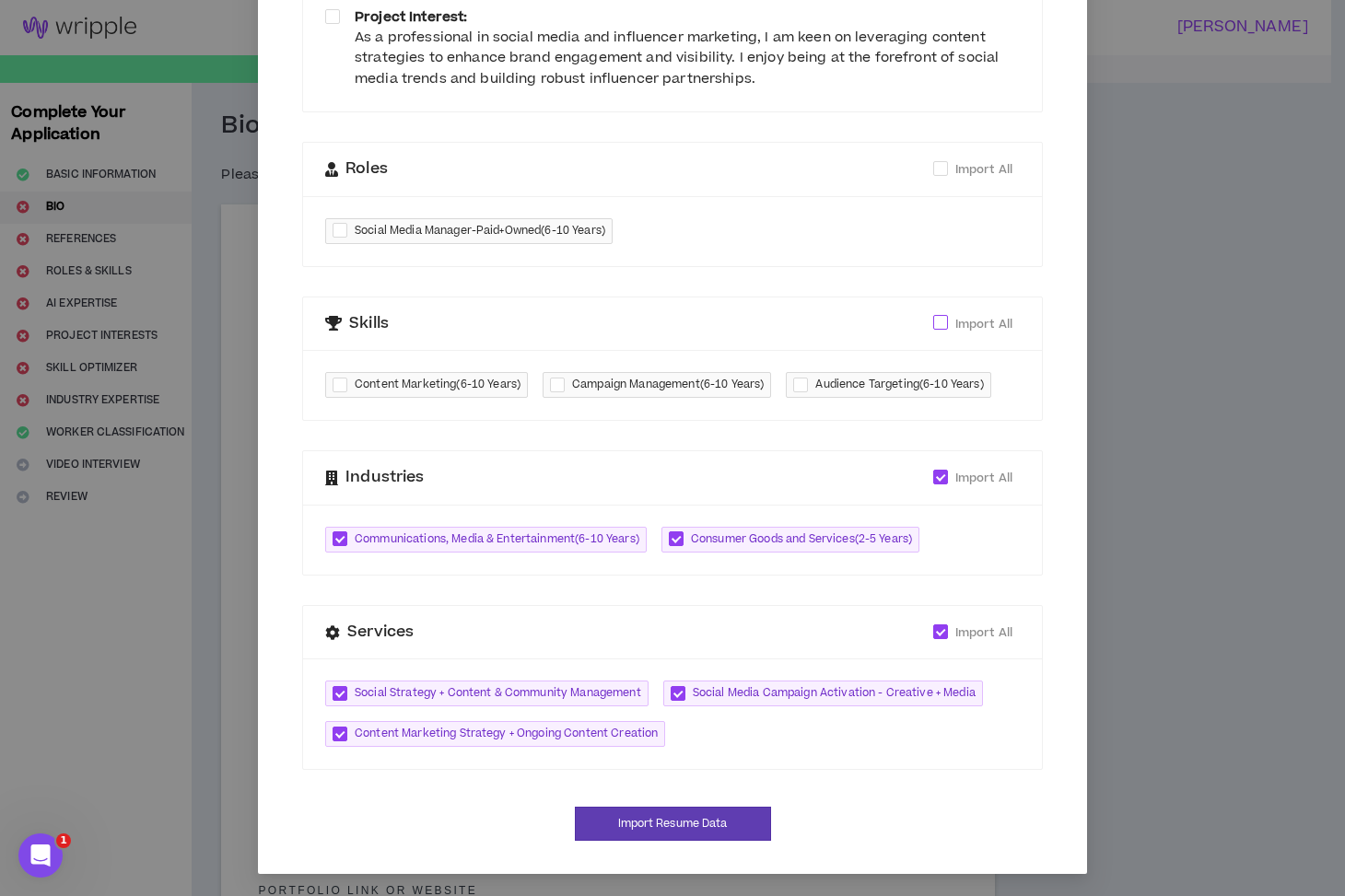
checkbox input "****"
click at [998, 143] on div "Roles Import All" at bounding box center [672, 169] width 695 height 54
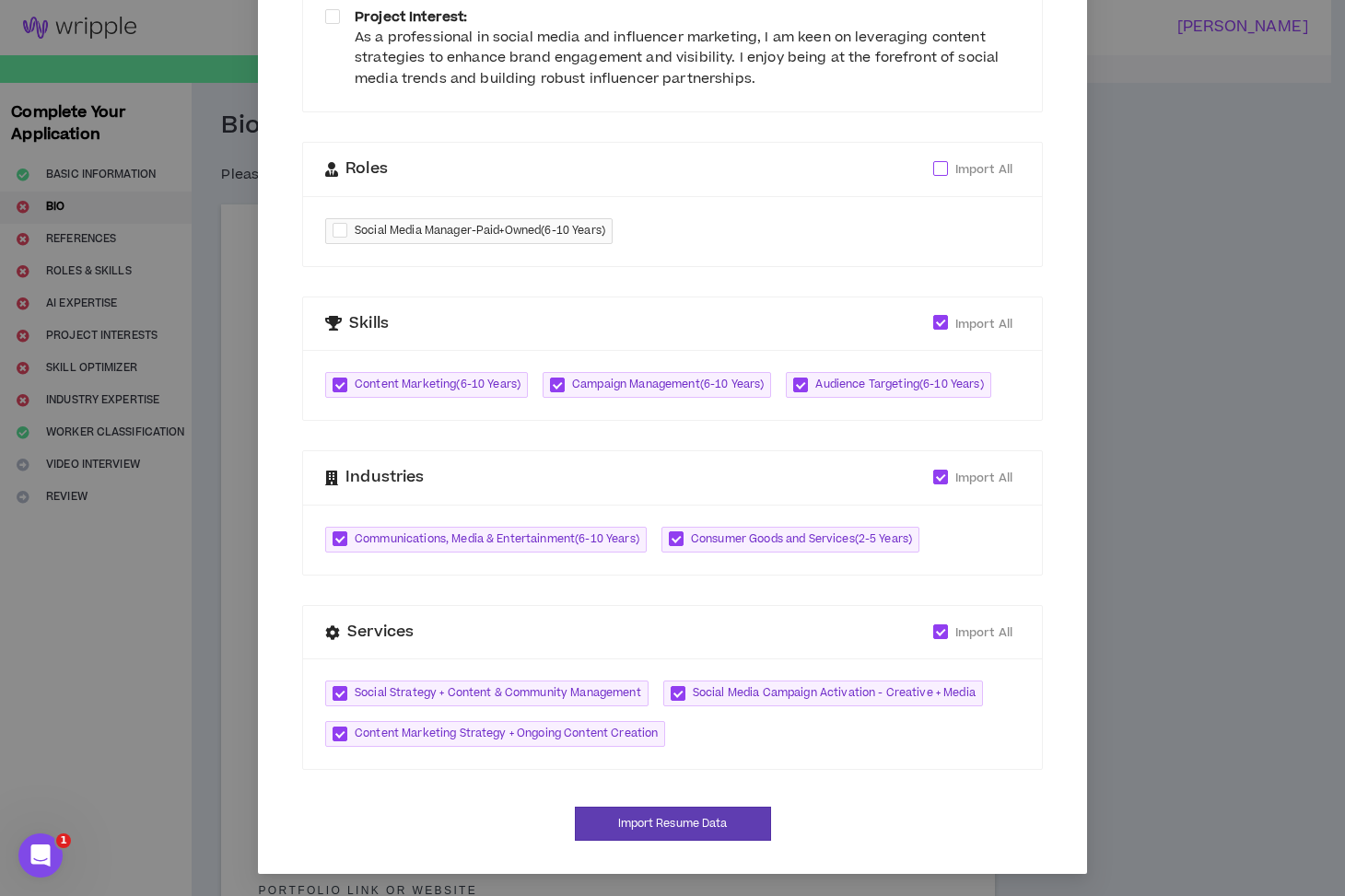
click at [976, 168] on span "Import All" at bounding box center [983, 168] width 57 height 16
checkbox input "****"
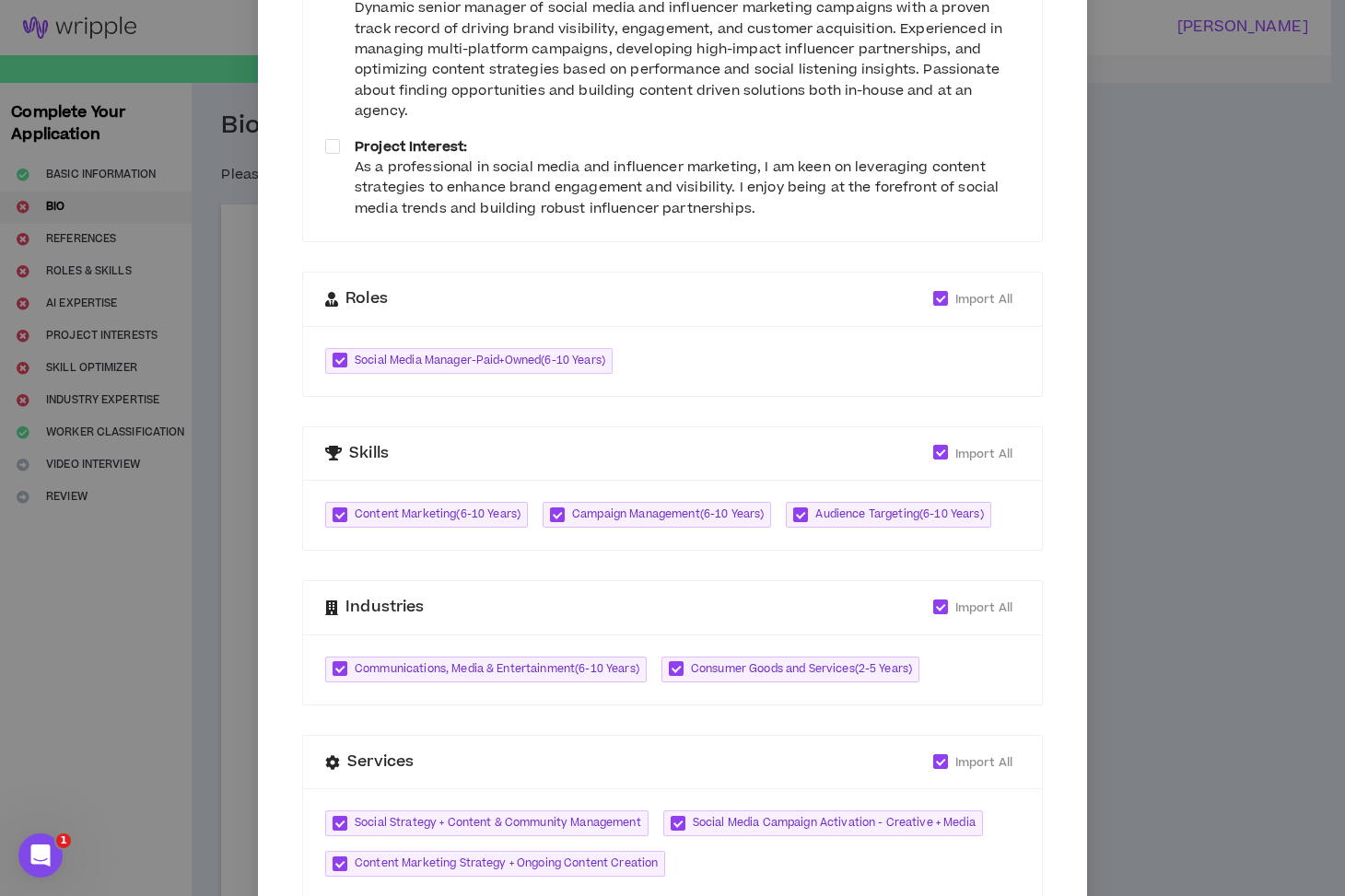
scroll to position [0, 0]
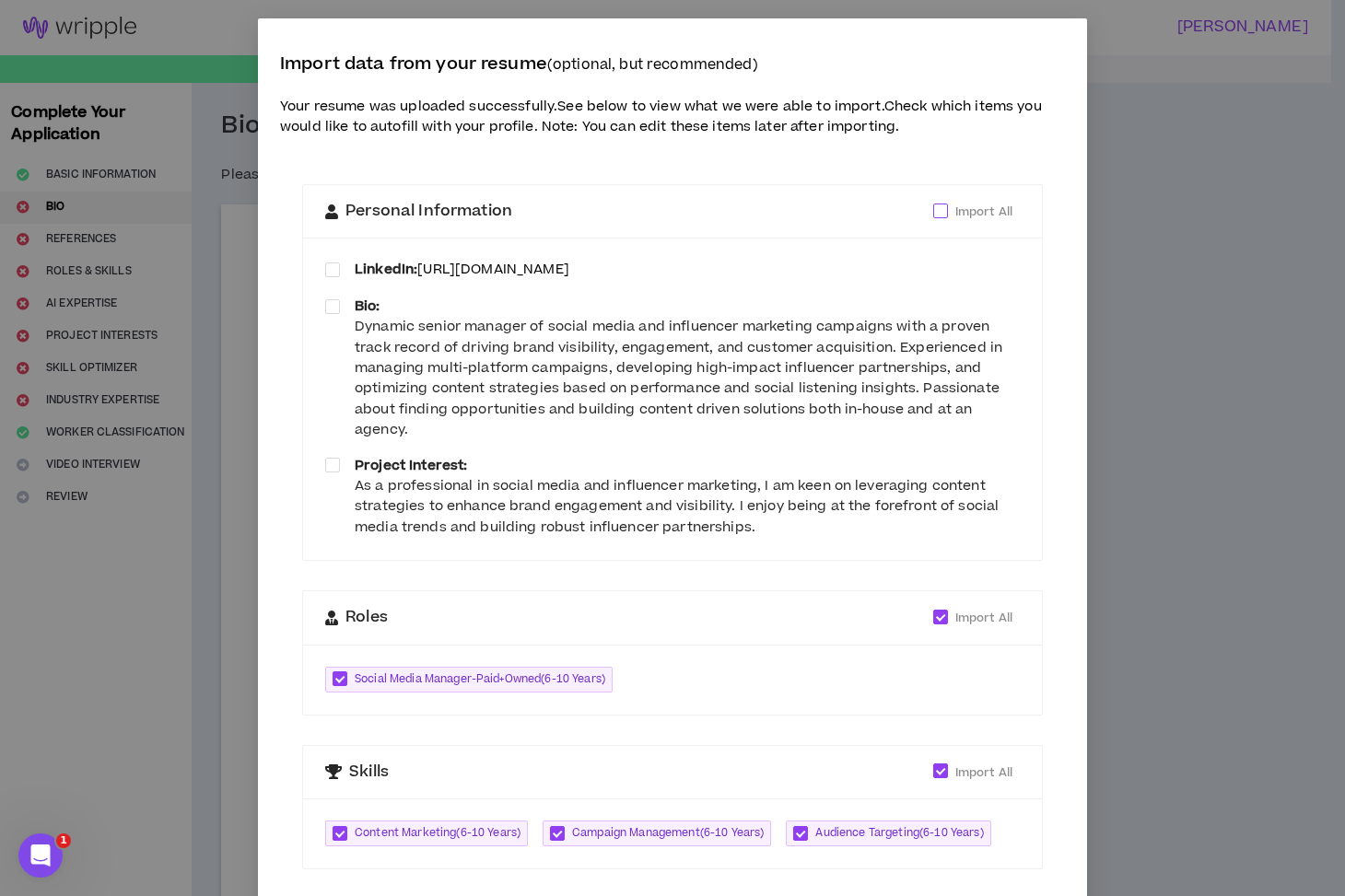
click at [966, 210] on span "Import All" at bounding box center [983, 211] width 57 height 16
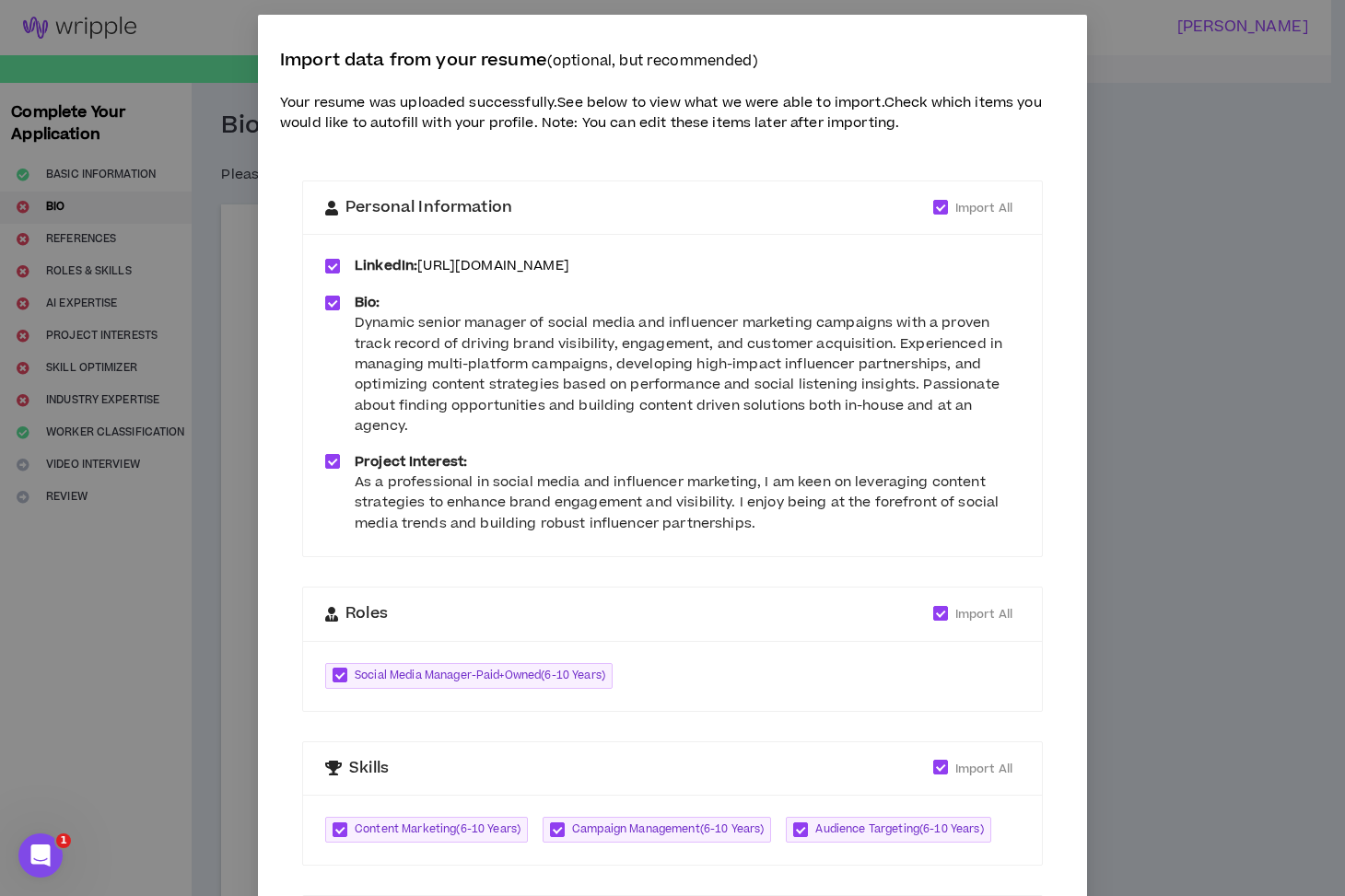
scroll to position [448, 0]
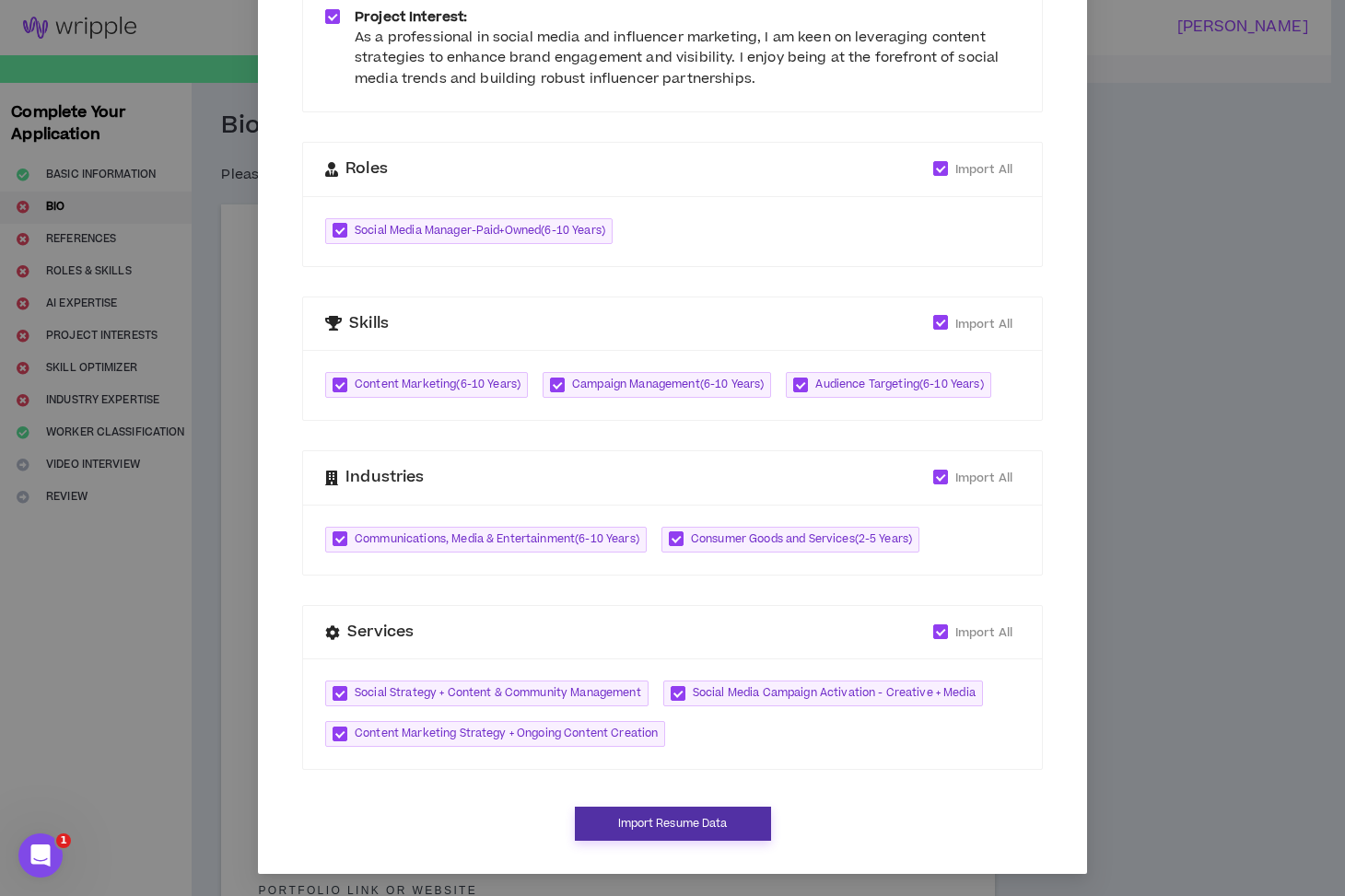
click at [718, 817] on button "Import Resume Data" at bounding box center [672, 823] width 196 height 34
type input "[URL][DOMAIN_NAME]"
type textarea "**********"
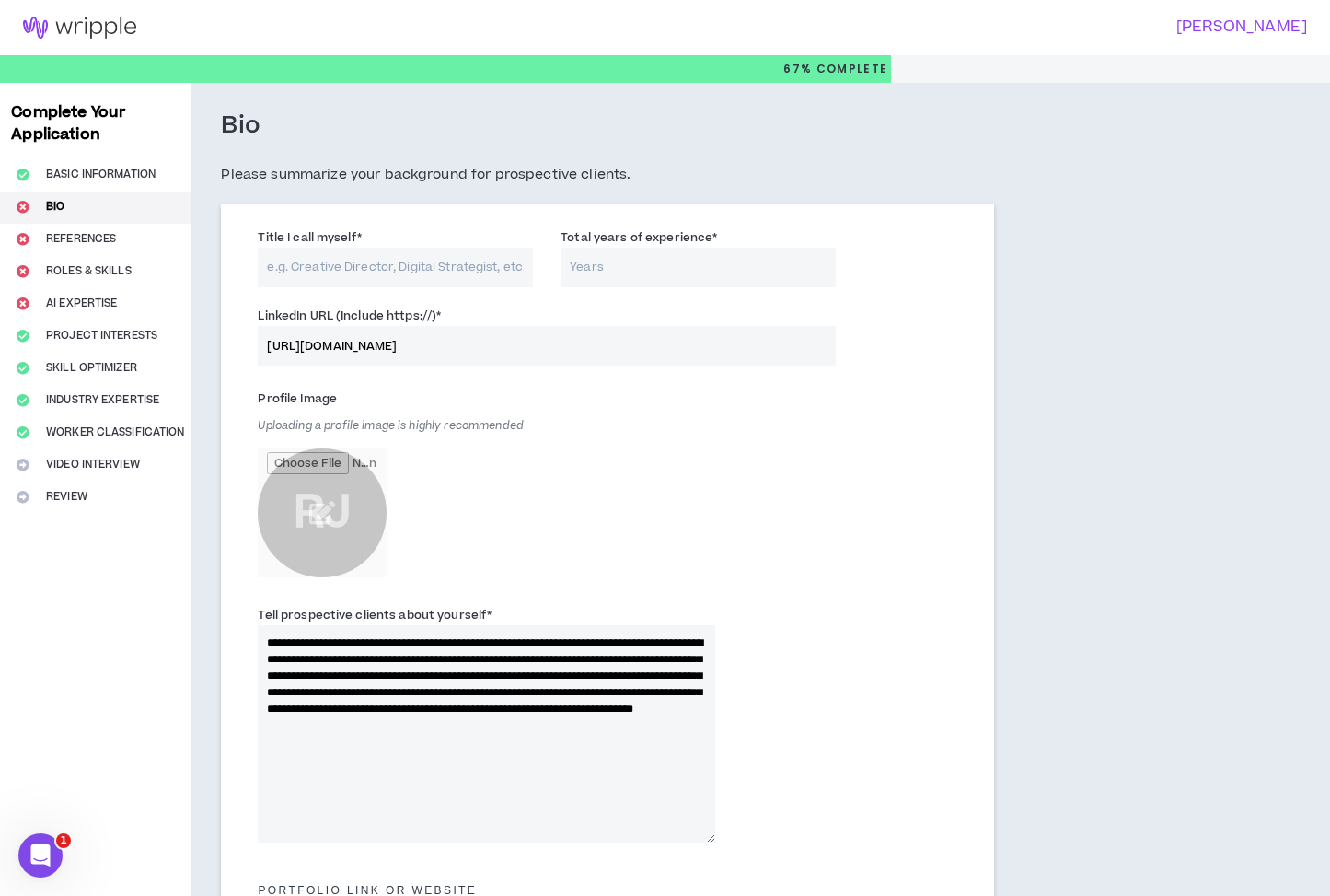
click at [415, 274] on input "Title I call myself *" at bounding box center [396, 267] width 275 height 39
drag, startPoint x: 664, startPoint y: 645, endPoint x: 367, endPoint y: 372, distance: 403.4
click at [327, 636] on textarea "**********" at bounding box center [487, 733] width 457 height 217
click at [387, 263] on input "Title I call myself *" at bounding box center [396, 267] width 275 height 39
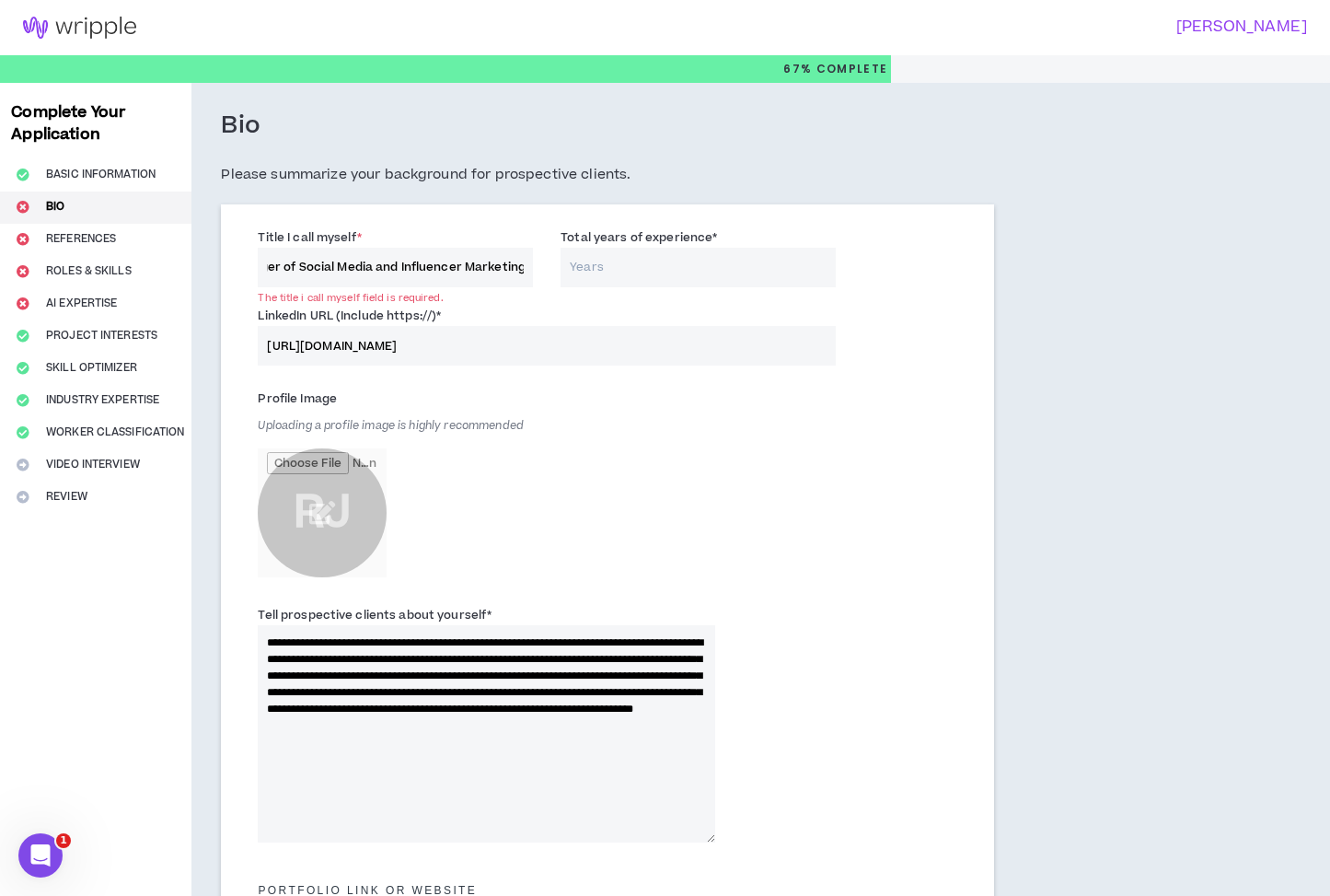
type input "Senior Manager of Social Media and Influencer Marketing"
type input "7"
click at [699, 520] on div "Profile Image Uploading a profile image is highly recommended RJ" at bounding box center [487, 485] width 457 height 203
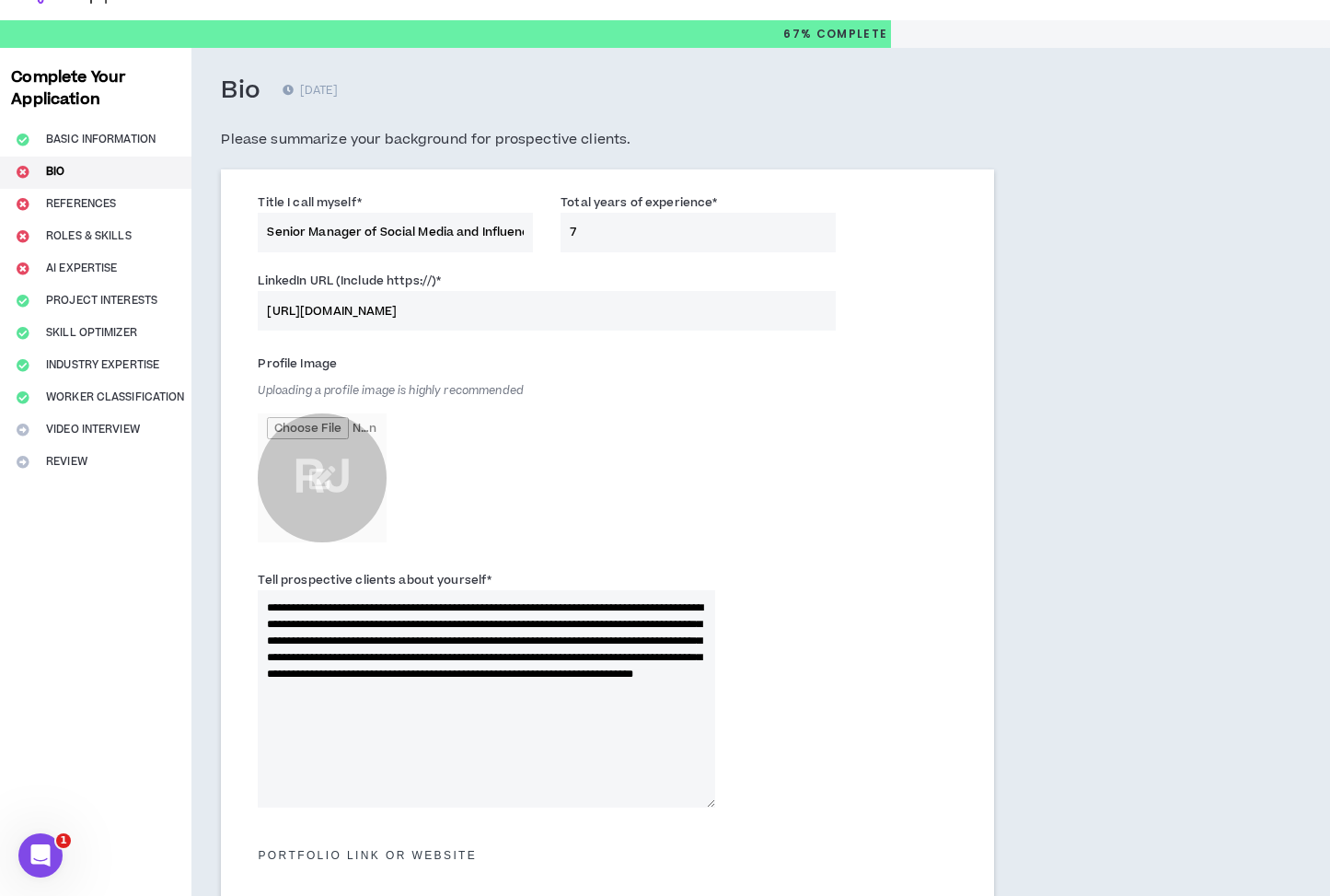
scroll to position [345, 0]
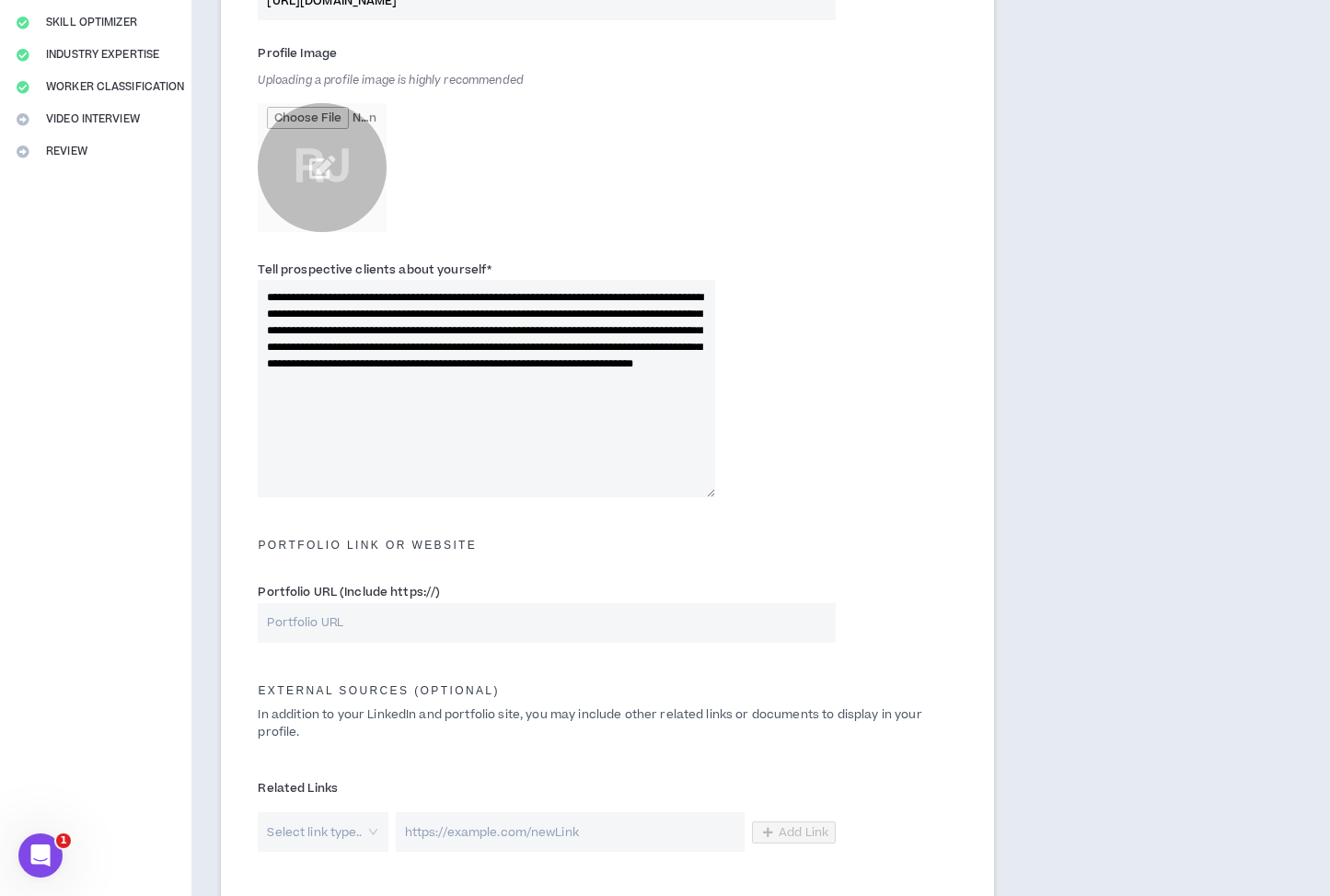
click at [338, 158] on input "file" at bounding box center [322, 167] width 129 height 129
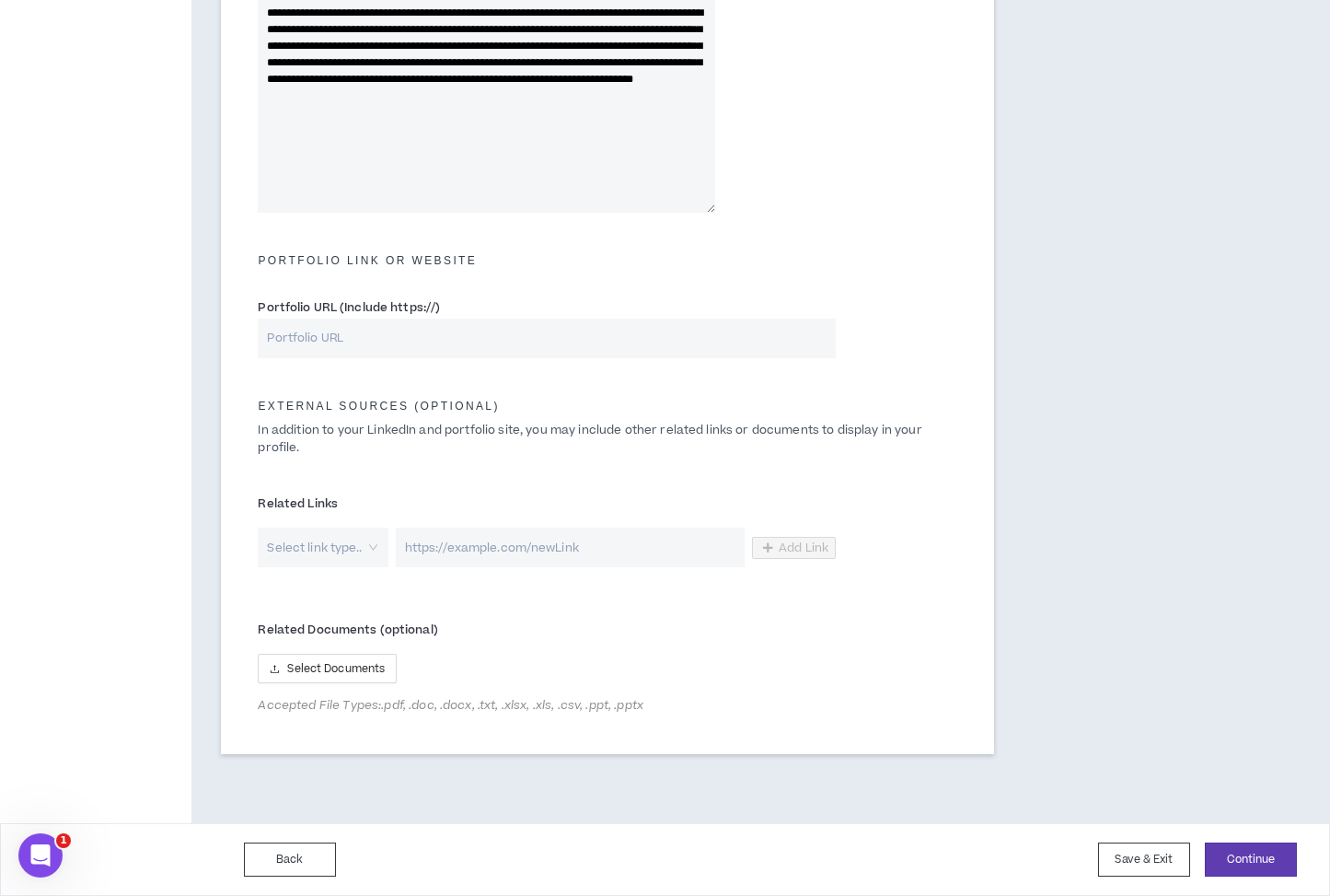
scroll to position [626, 0]
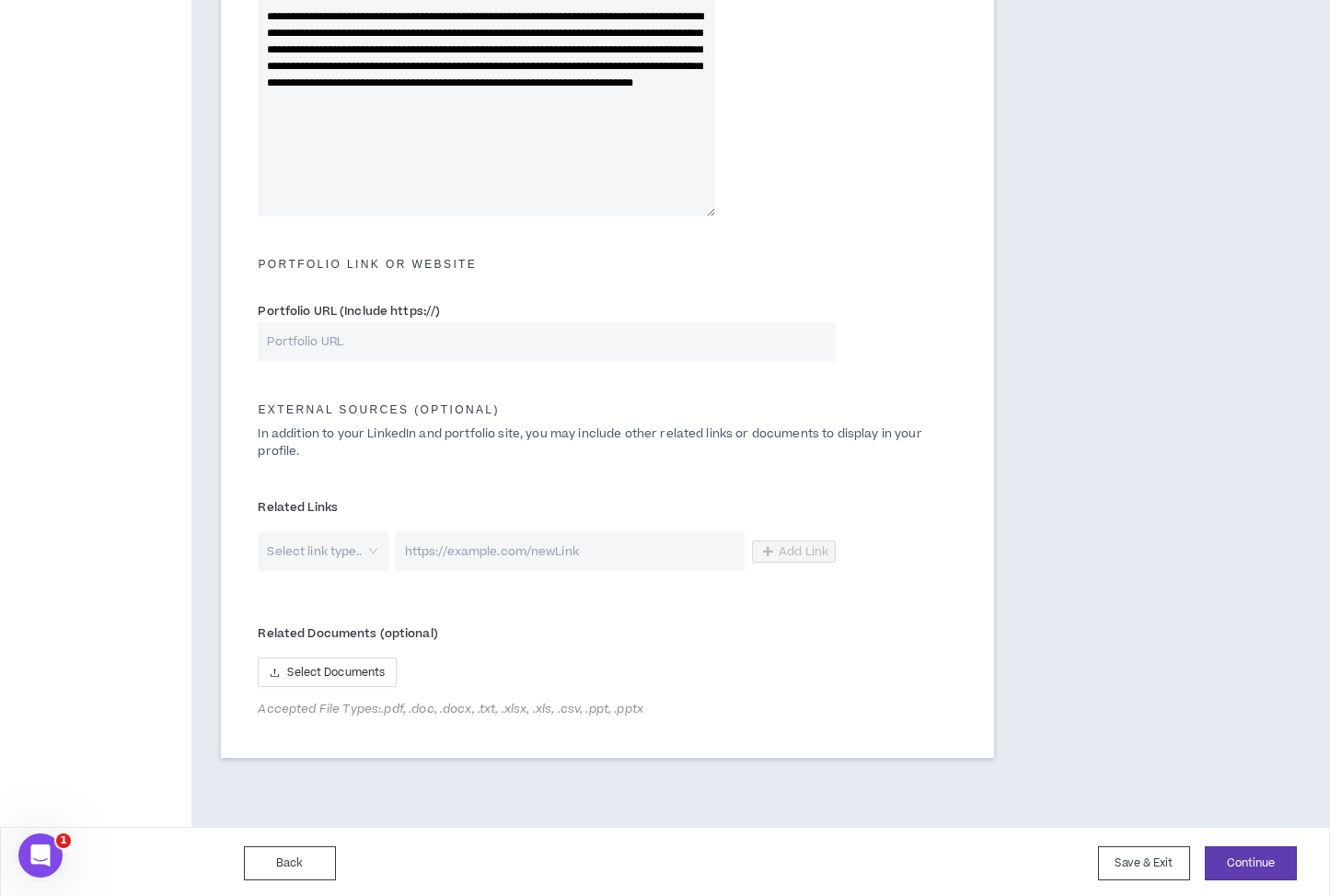
click at [314, 557] on input "search" at bounding box center [316, 551] width 97 height 39
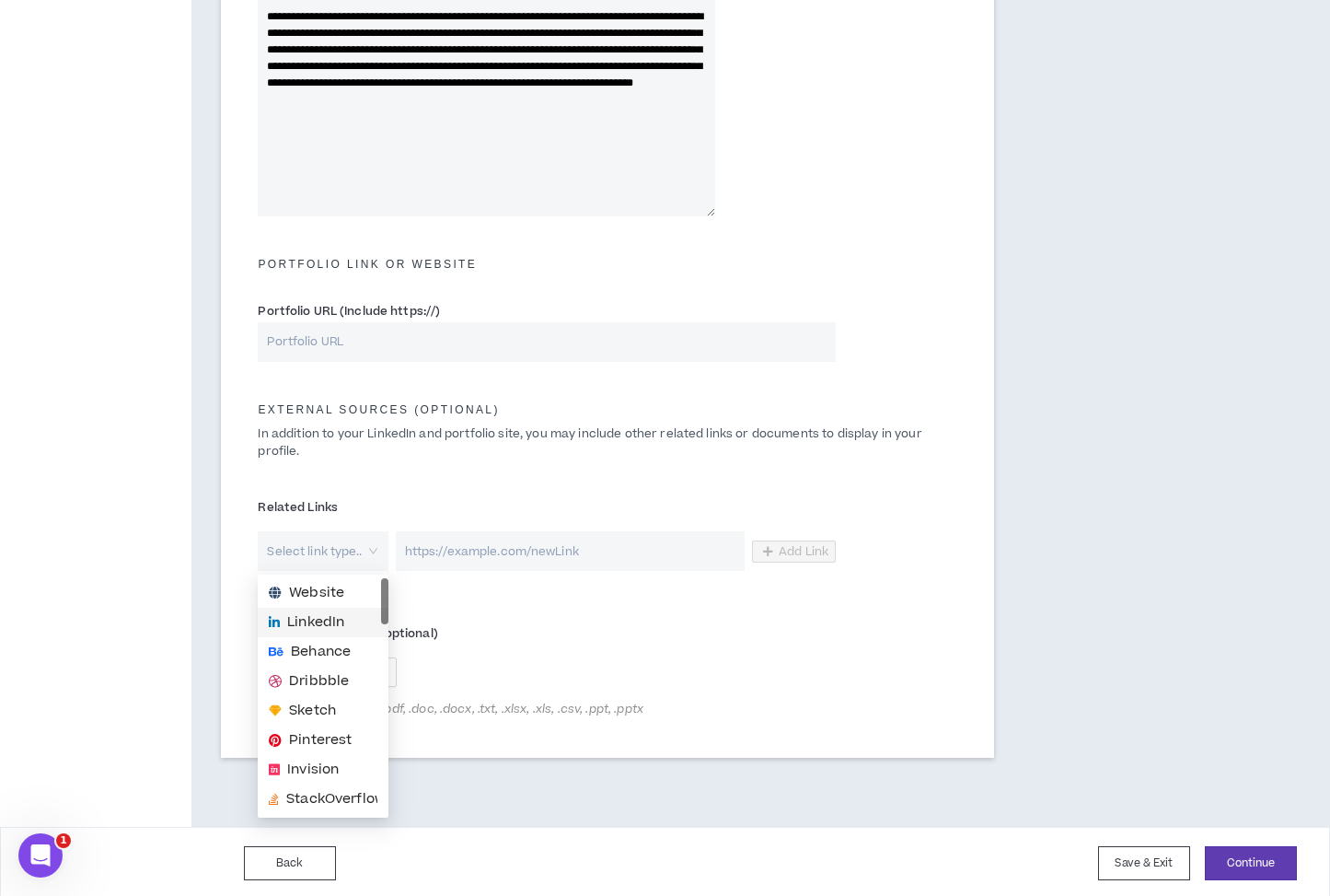
click at [334, 616] on span "LinkedIn" at bounding box center [316, 622] width 57 height 20
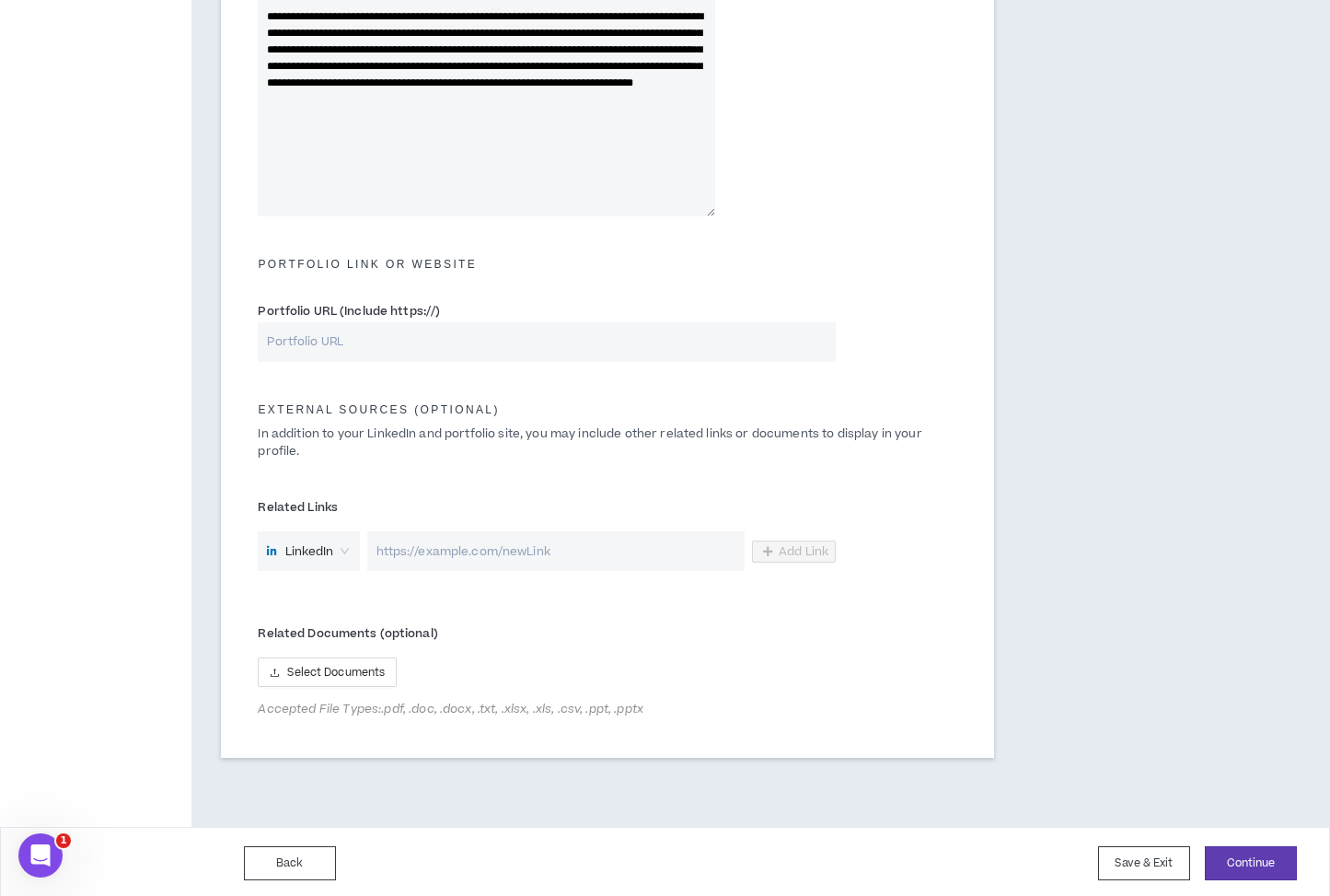
click at [511, 547] on input "url" at bounding box center [556, 551] width 378 height 39
paste input "[URL][DOMAIN_NAME]"
type input "[URL][DOMAIN_NAME]"
click at [1251, 872] on button "Continue" at bounding box center [1251, 863] width 92 height 34
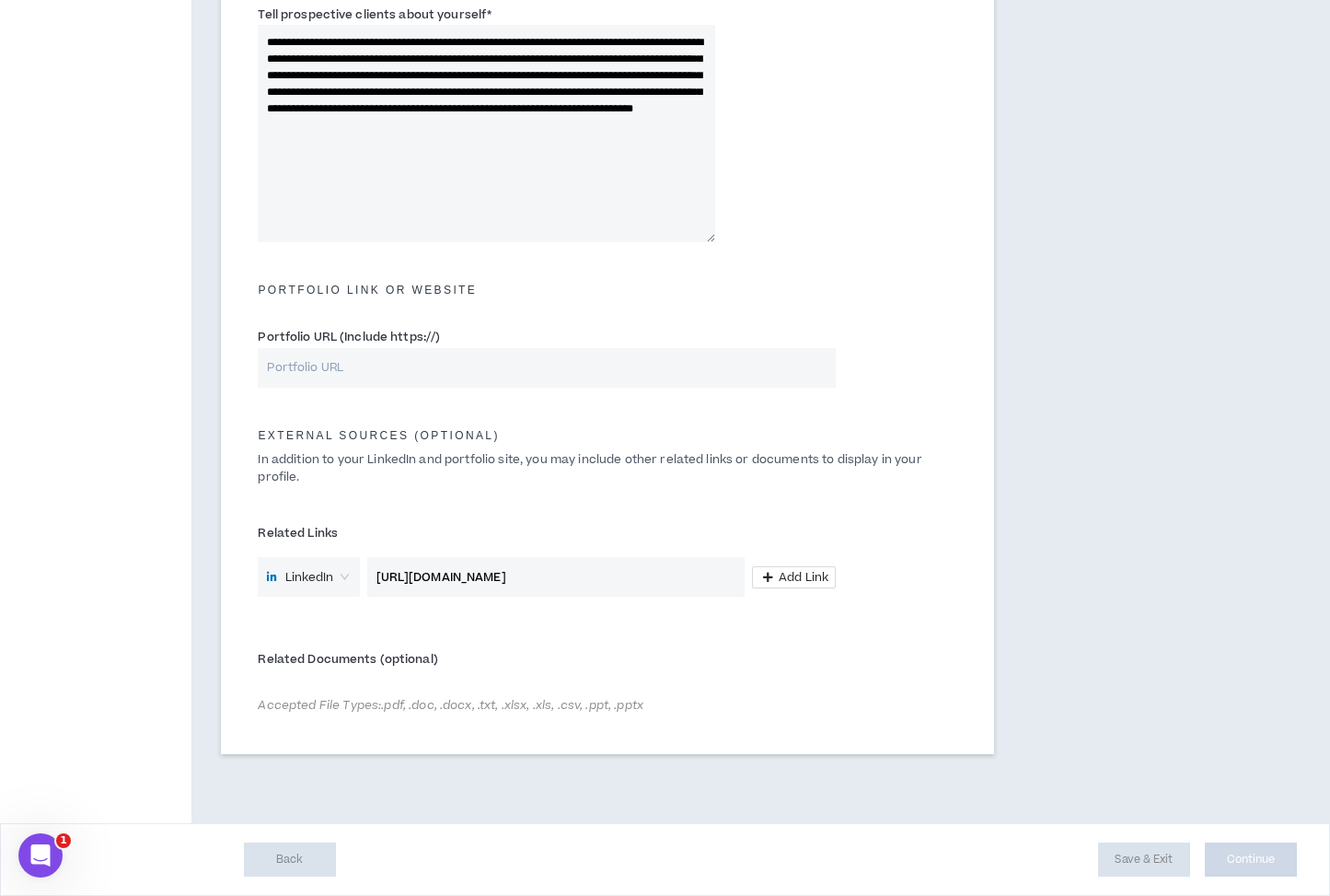
scroll to position [601, 0]
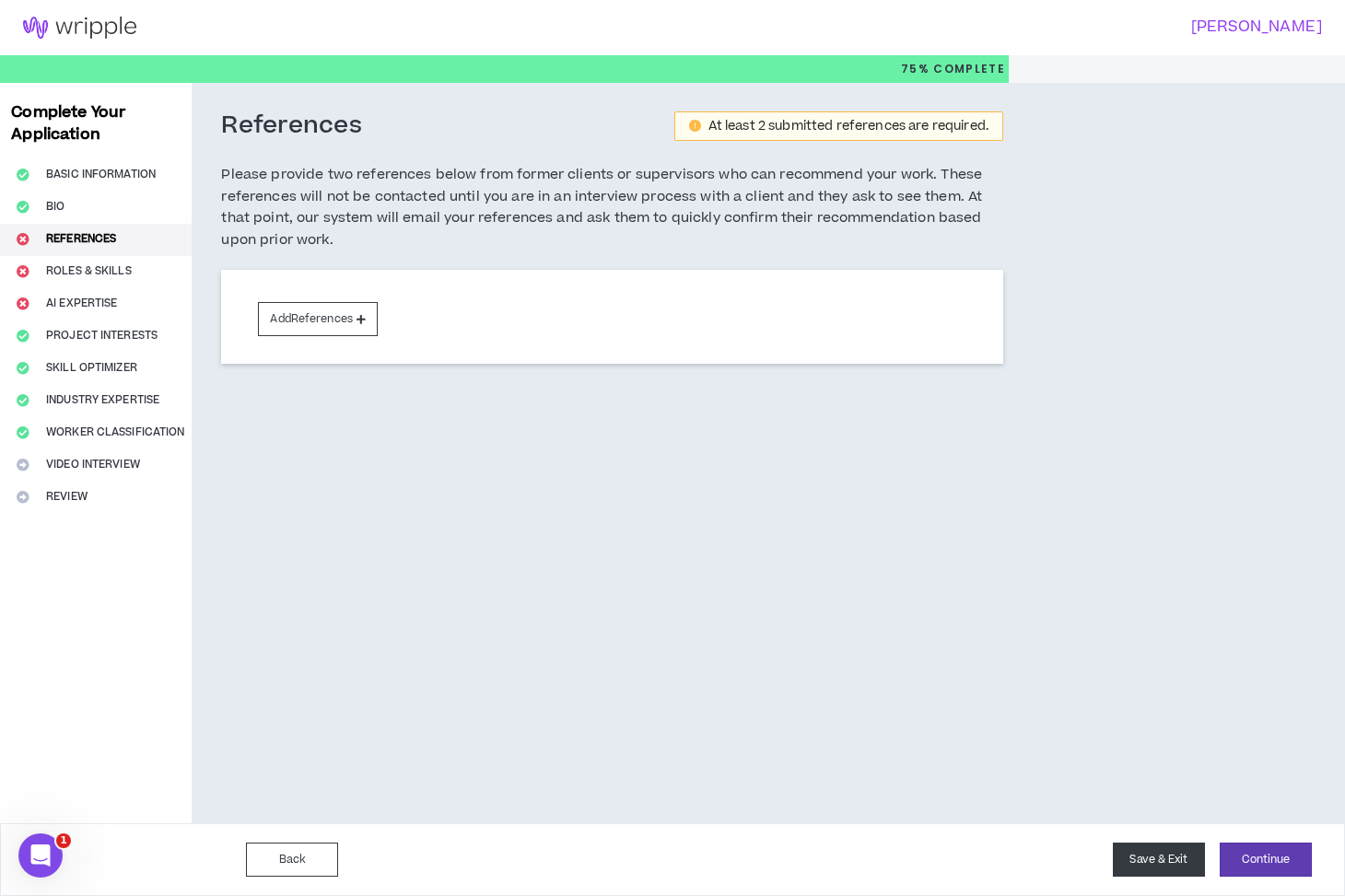
click at [1136, 847] on button "Save & Exit" at bounding box center [1158, 860] width 92 height 34
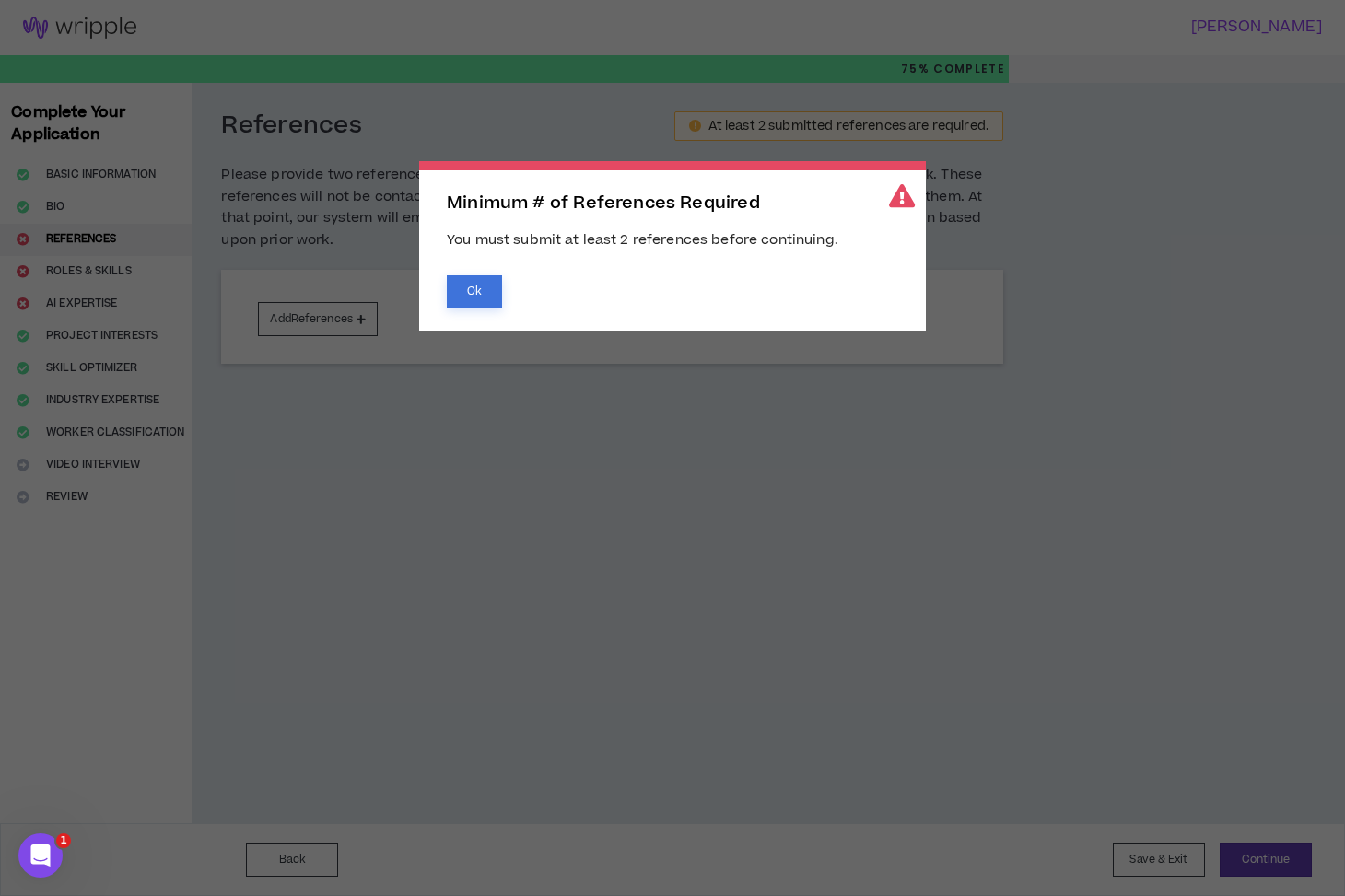
click at [487, 297] on button "Ok" at bounding box center [474, 292] width 55 height 33
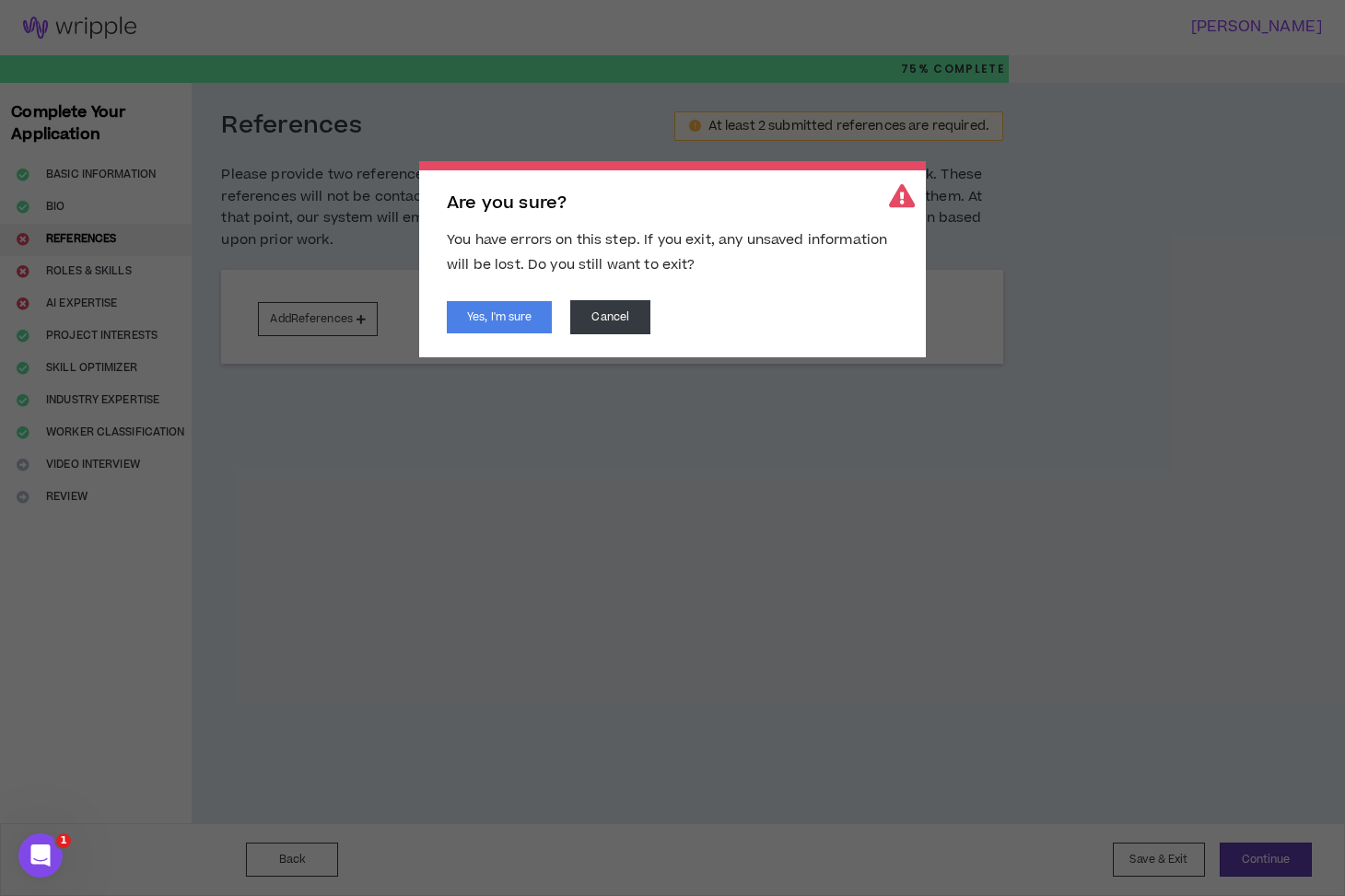
click at [313, 852] on span "Are you sure? You have errors on this step. If you exit, any unsaved informatio…" at bounding box center [672, 448] width 1345 height 896
click at [508, 310] on button "Yes, I'm sure" at bounding box center [499, 317] width 105 height 33
